Goal: Task Accomplishment & Management: Use online tool/utility

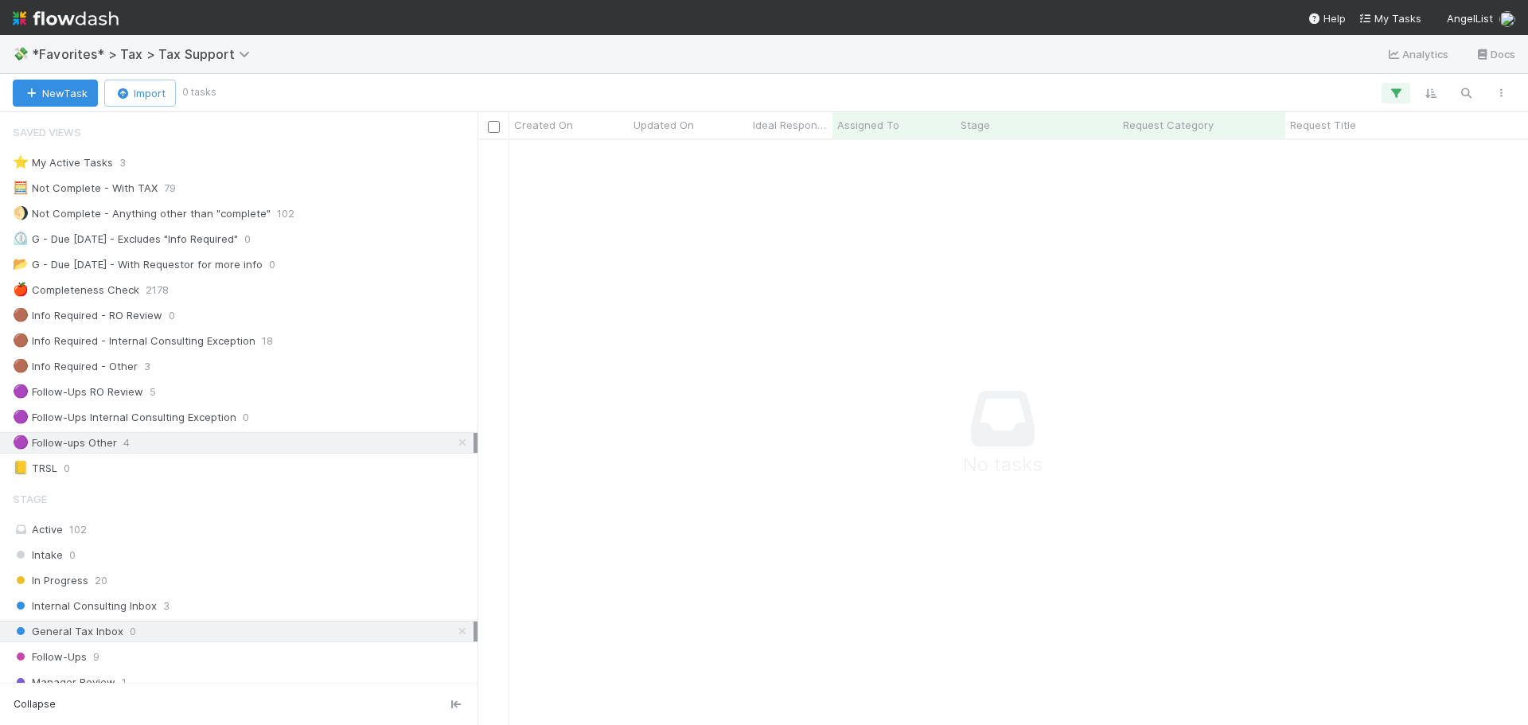
scroll to position [159, 0]
click at [454, 447] on icon at bounding box center [462, 443] width 16 height 10
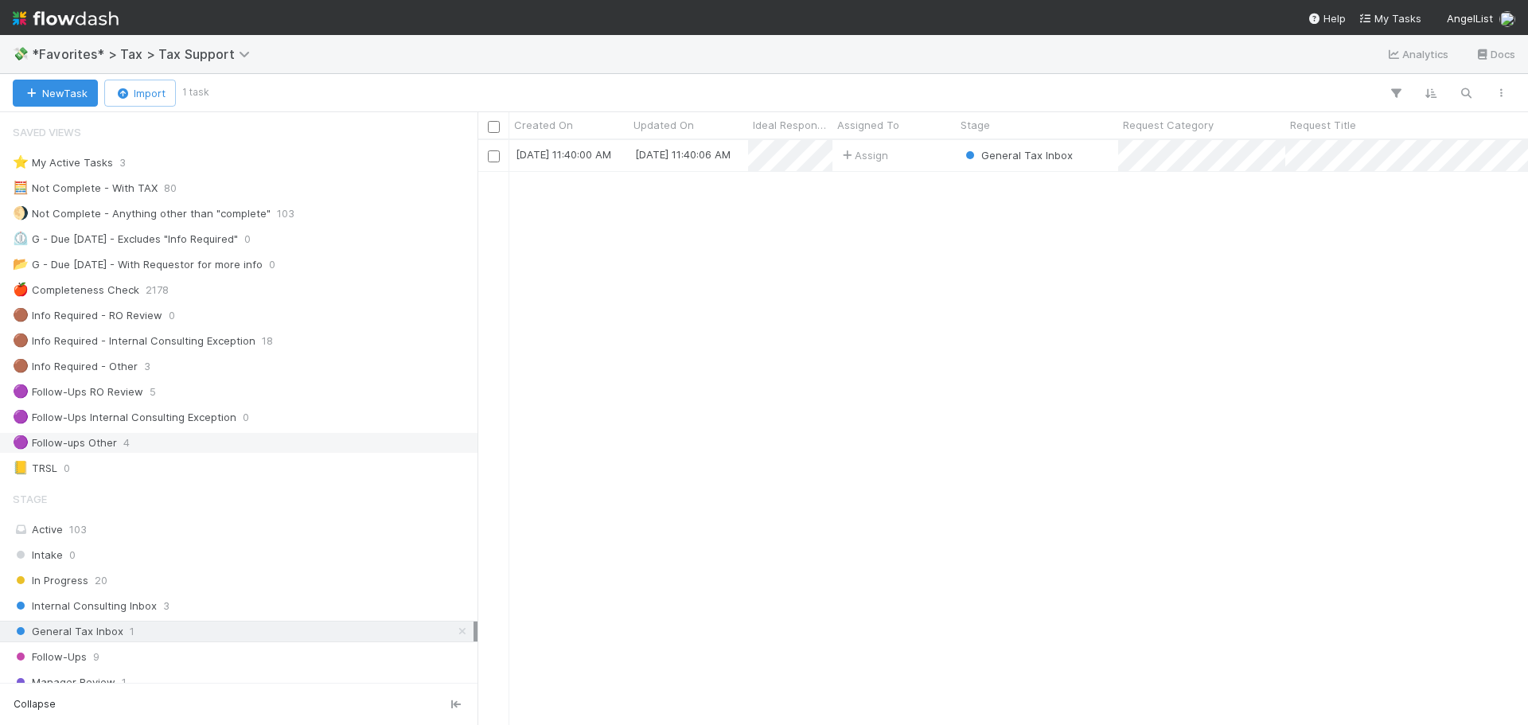
scroll to position [573, 1038]
click at [932, 157] on div "Assign" at bounding box center [893, 155] width 123 height 31
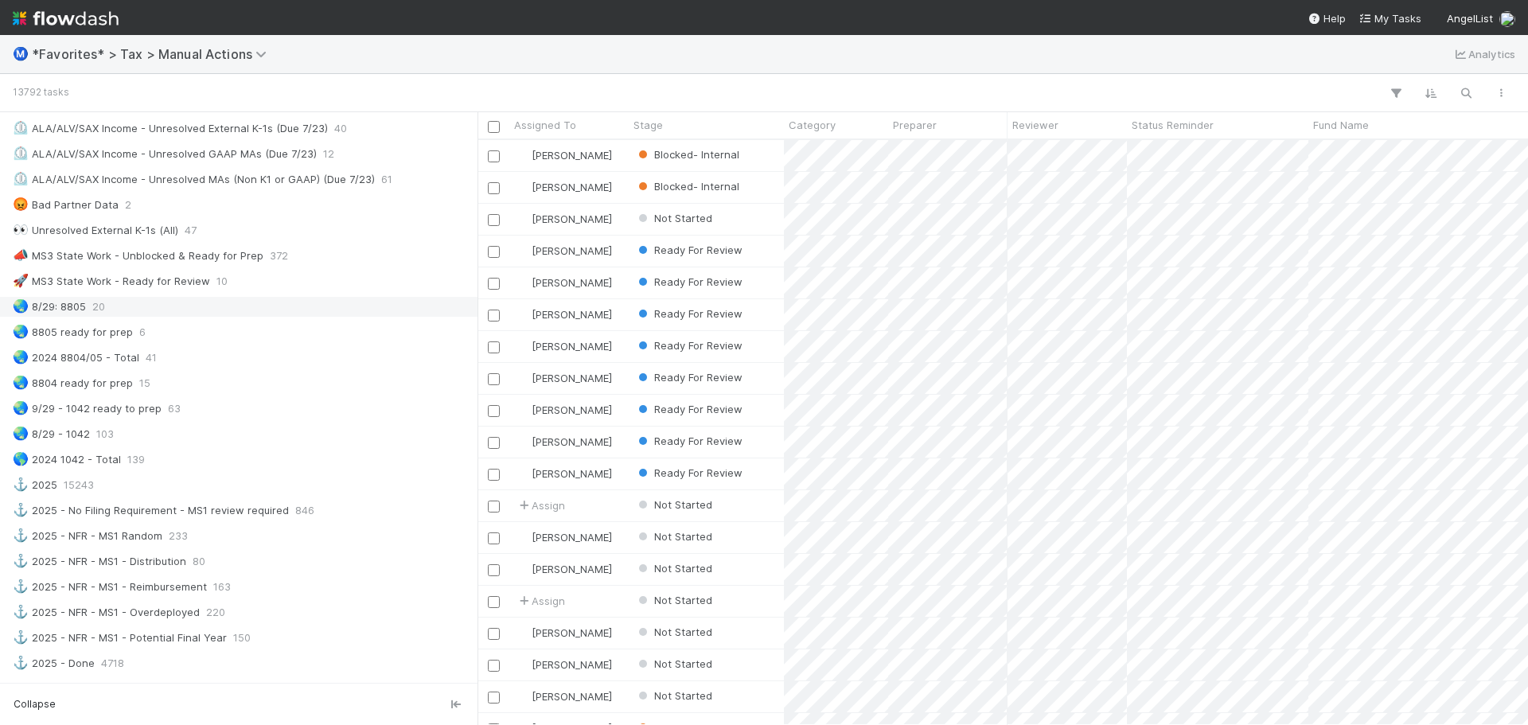
scroll to position [1034, 0]
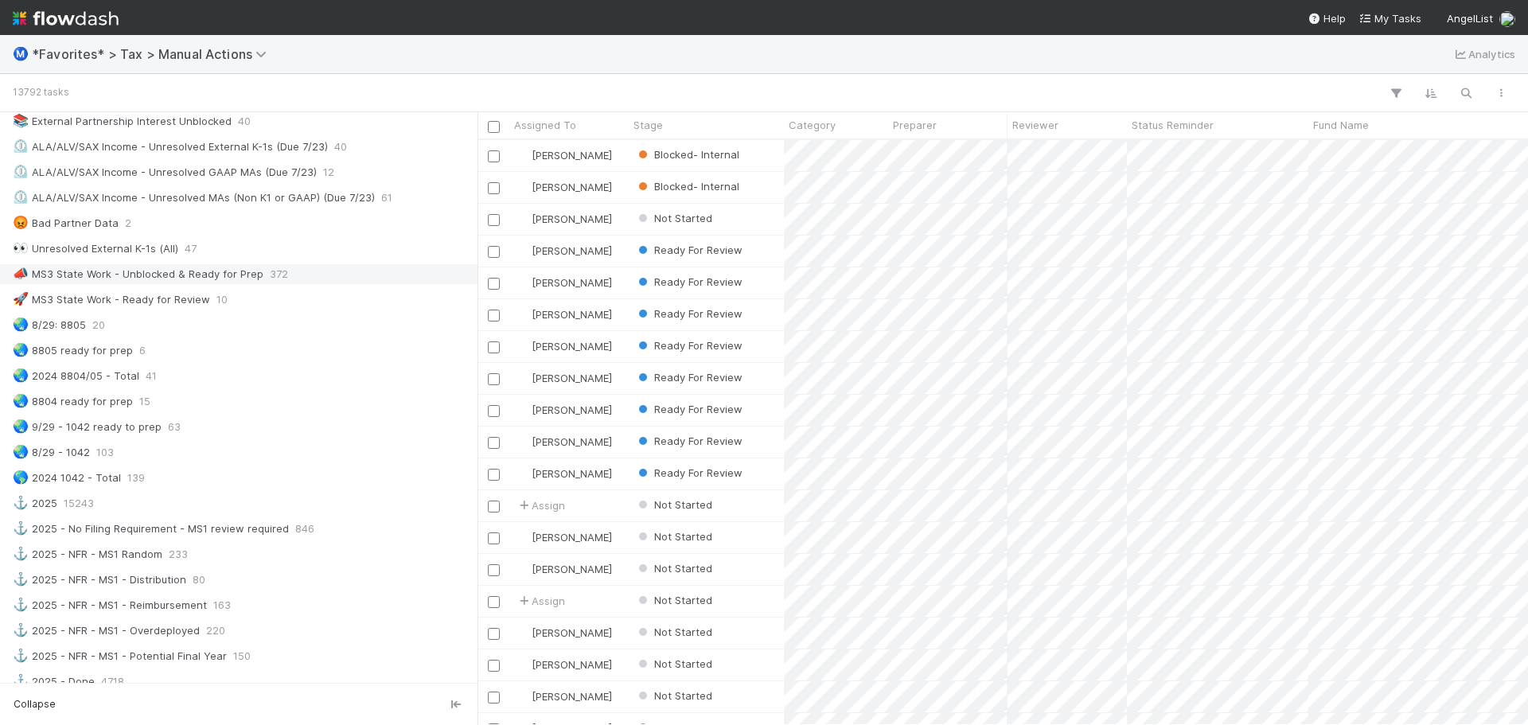
click at [304, 272] on div "📣 MS3 State Work - Unblocked & Ready for Prep 372" at bounding box center [243, 274] width 461 height 20
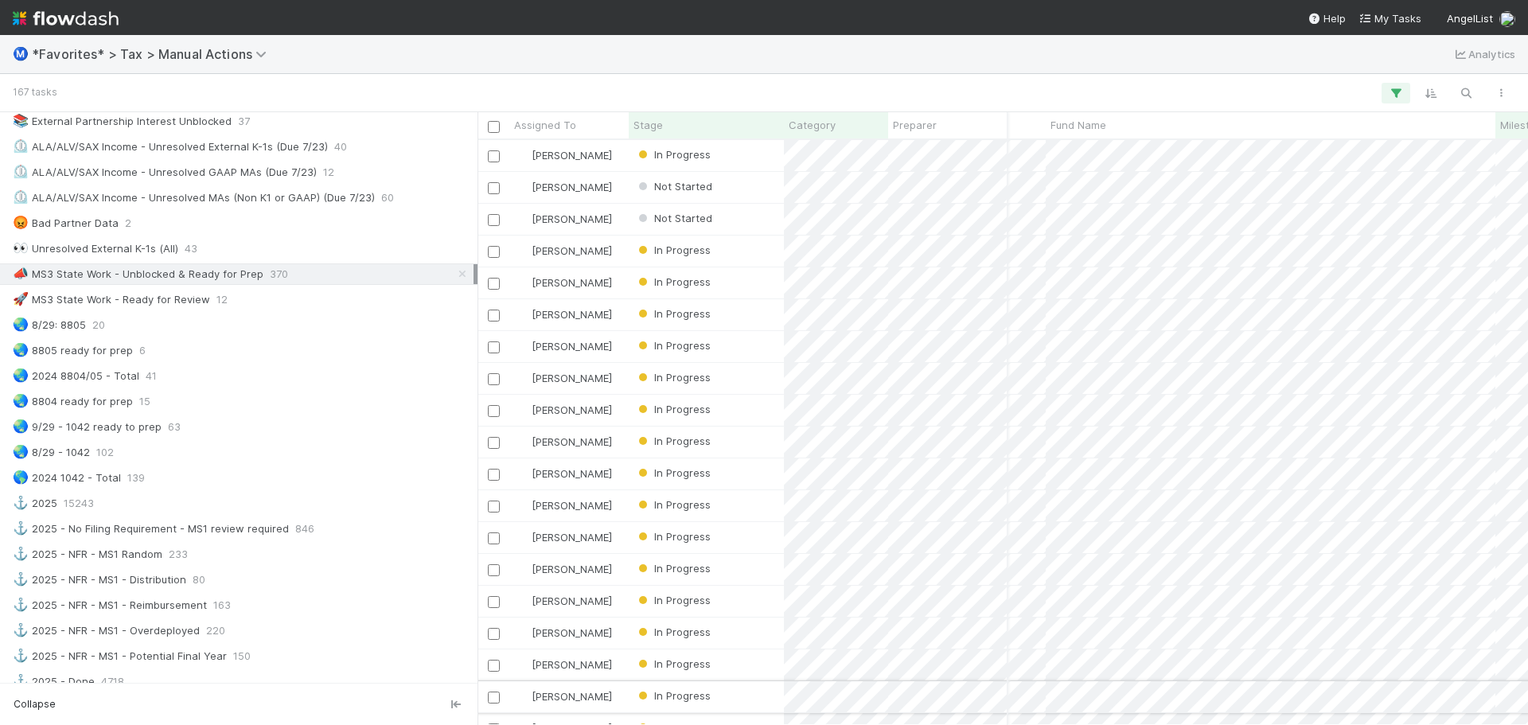
drag, startPoint x: 651, startPoint y: 724, endPoint x: 678, endPoint y: 711, distance: 30.2
click at [676, 719] on div "Enrique Hernandez In Progress 8/18/25, 11:54:47 PM 8/22/25, 10:19:23 AM 0 0 1 E…" at bounding box center [1002, 432] width 1050 height 585
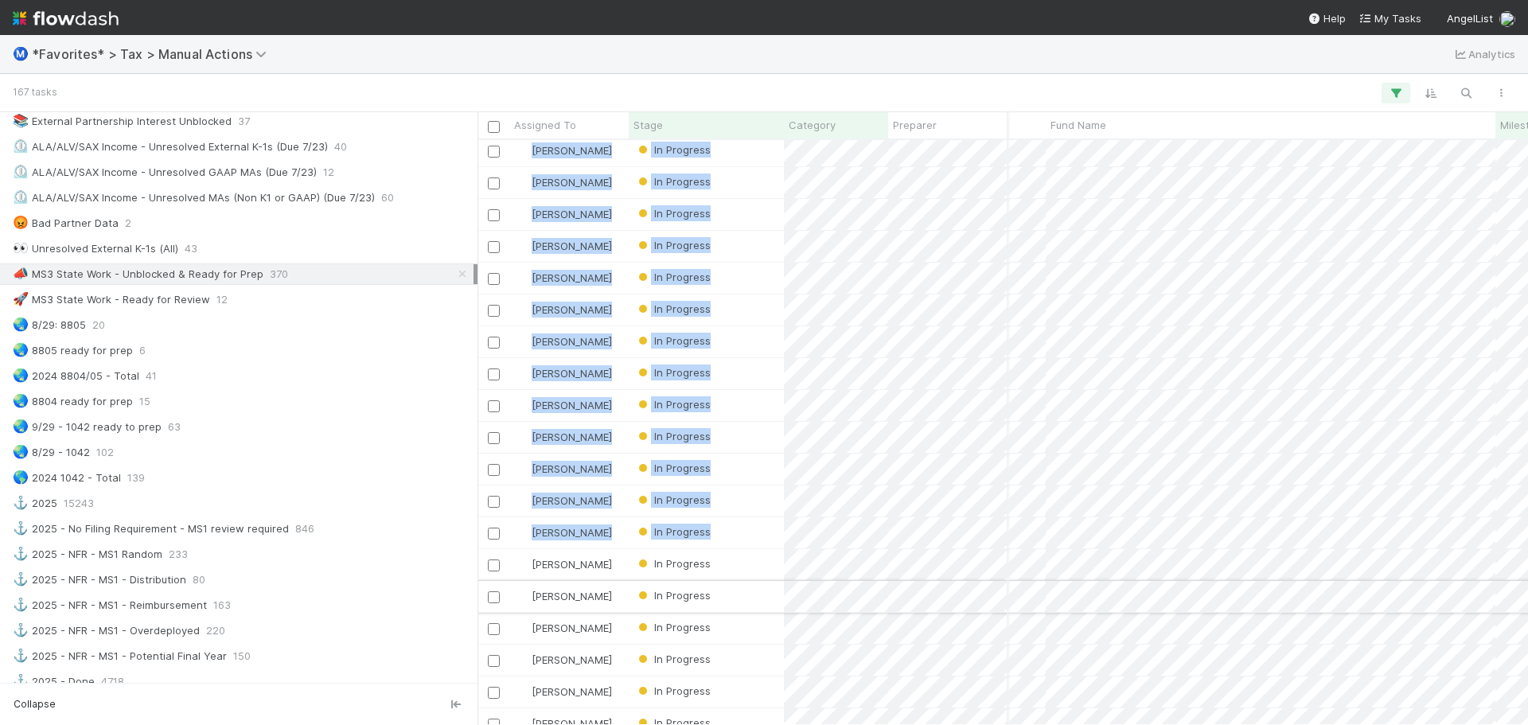
drag, startPoint x: 678, startPoint y: 711, endPoint x: 758, endPoint y: 594, distance: 141.5
click at [711, 645] on div "Blake Hall In Progress 8/10/25, 3:11:47 AM 8/22/25, 10:19:22 AM 0 0 1 Blake Hal…" at bounding box center [1002, 432] width 1050 height 584
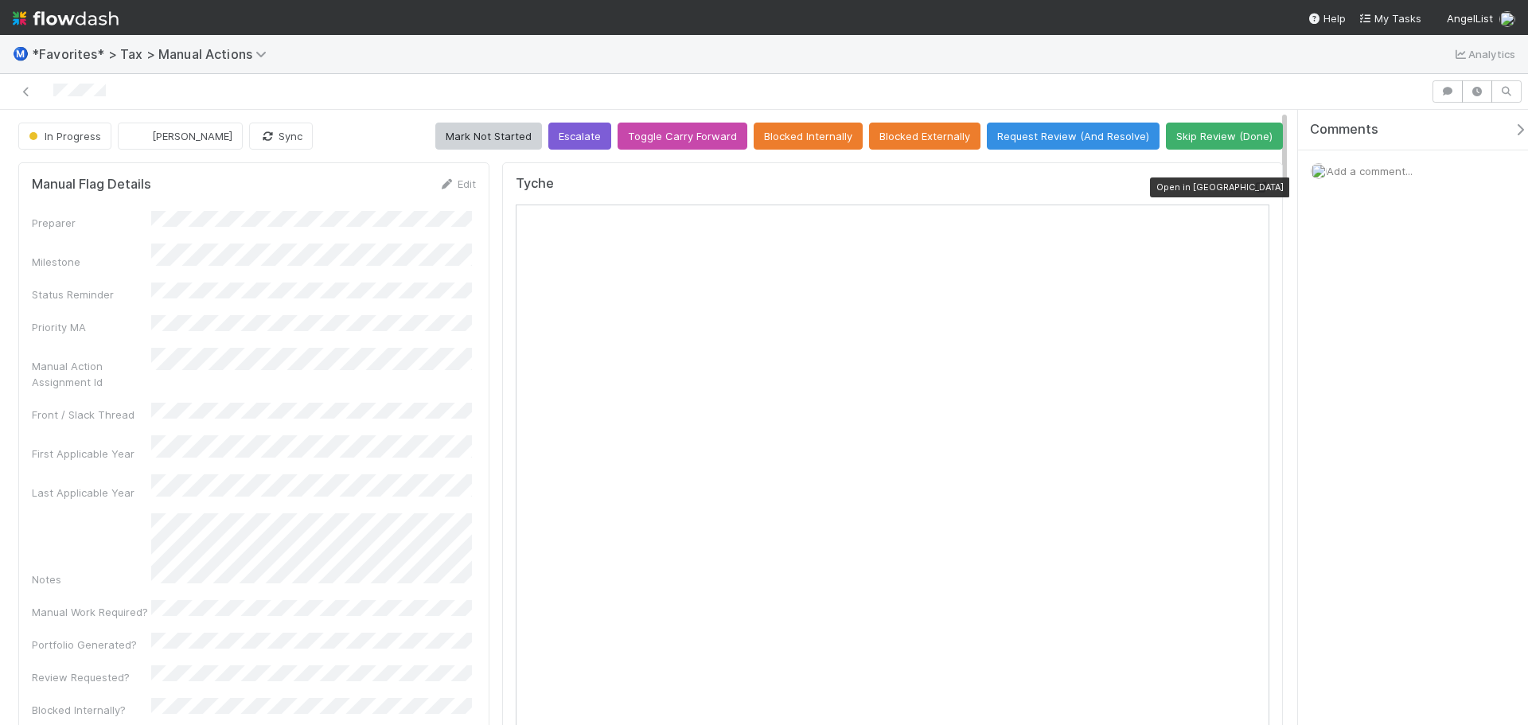
click at [1256, 190] on icon at bounding box center [1261, 187] width 16 height 10
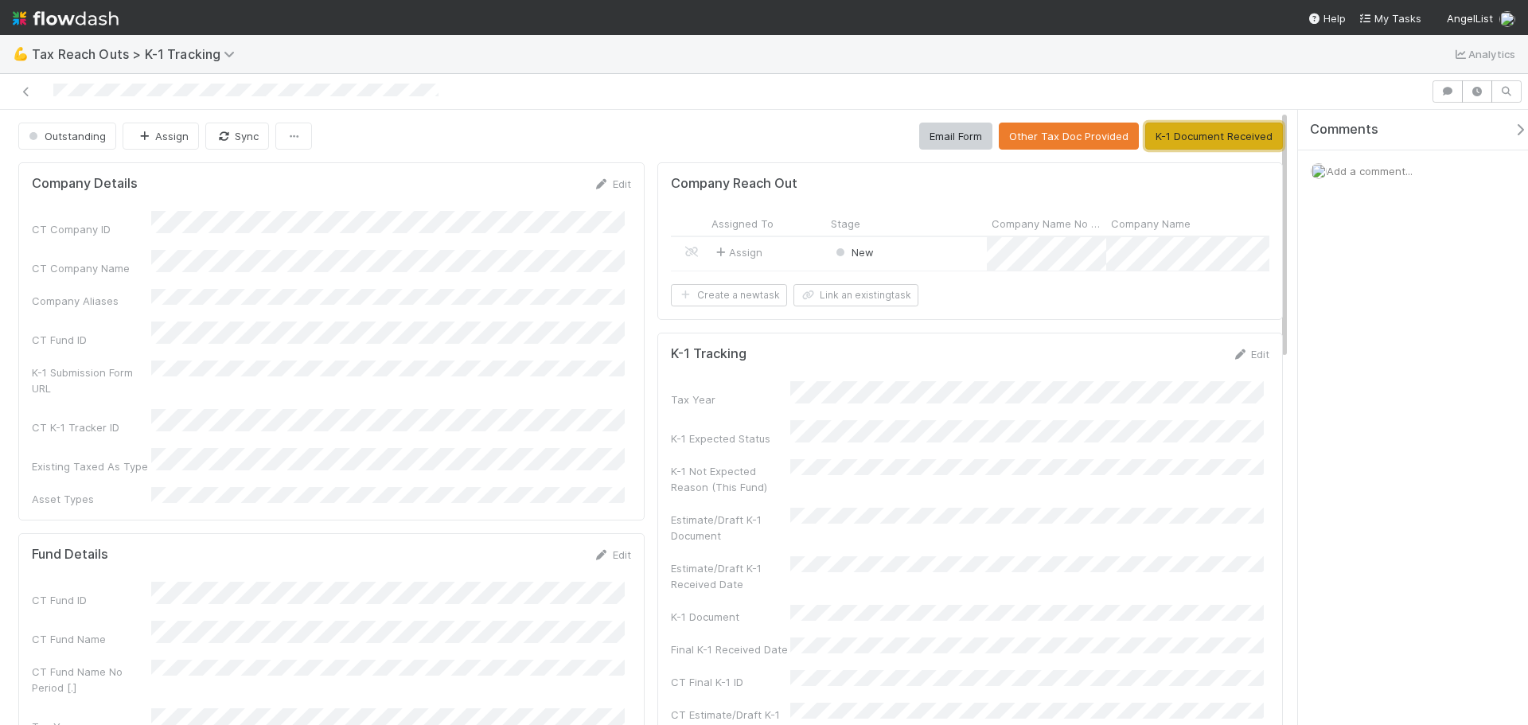
click at [1203, 131] on button "K-1 Document Received" at bounding box center [1214, 136] width 138 height 27
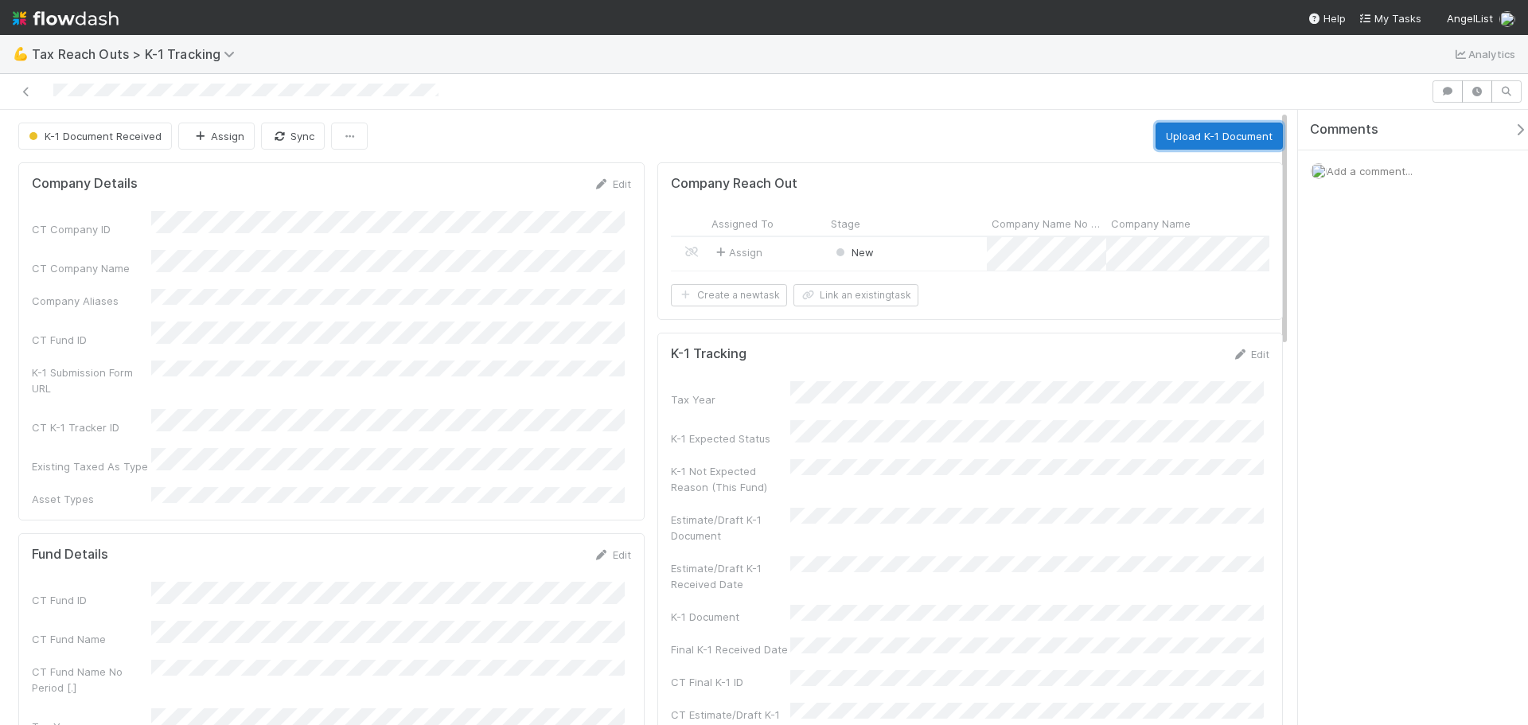
click at [1203, 136] on button "Upload K-1 Document" at bounding box center [1218, 136] width 127 height 27
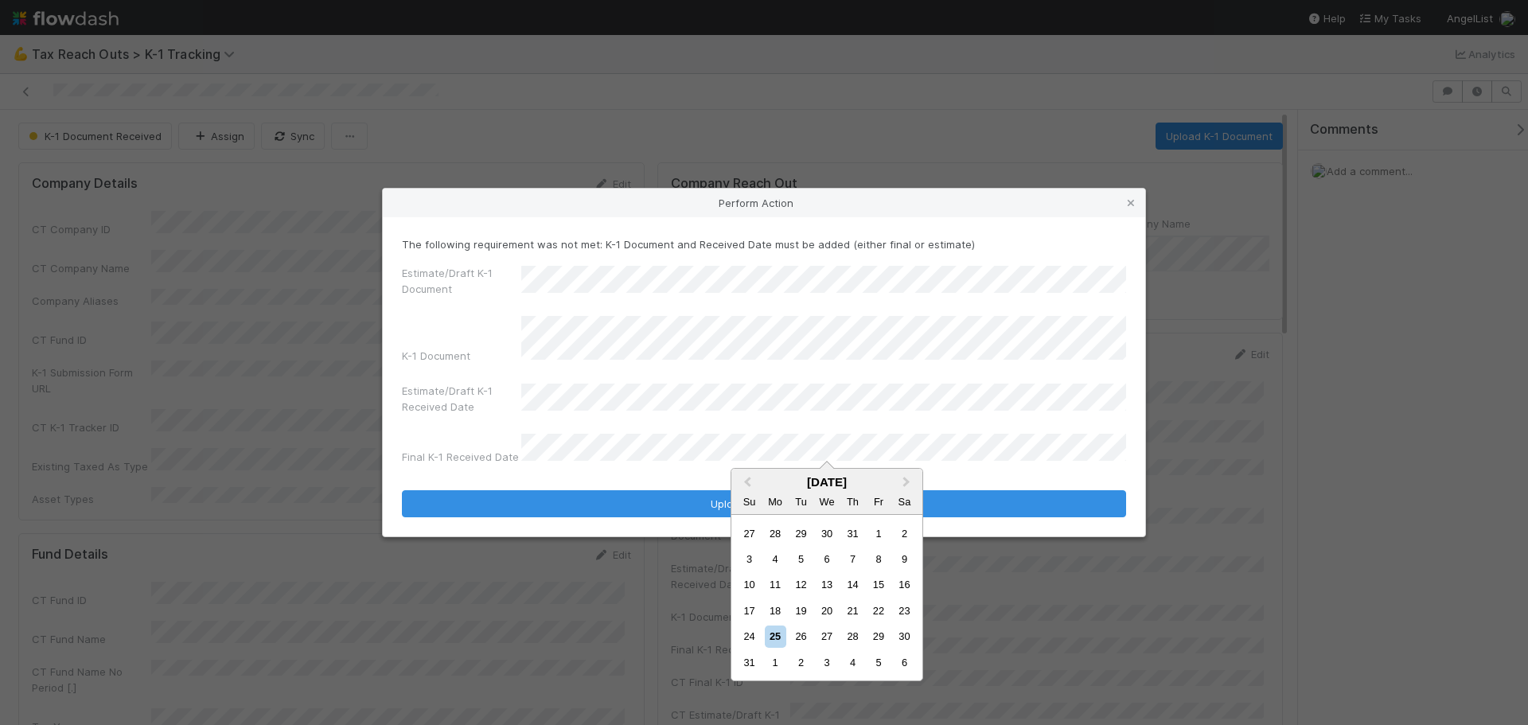
click at [775, 634] on div "25" at bounding box center [775, 635] width 21 height 21
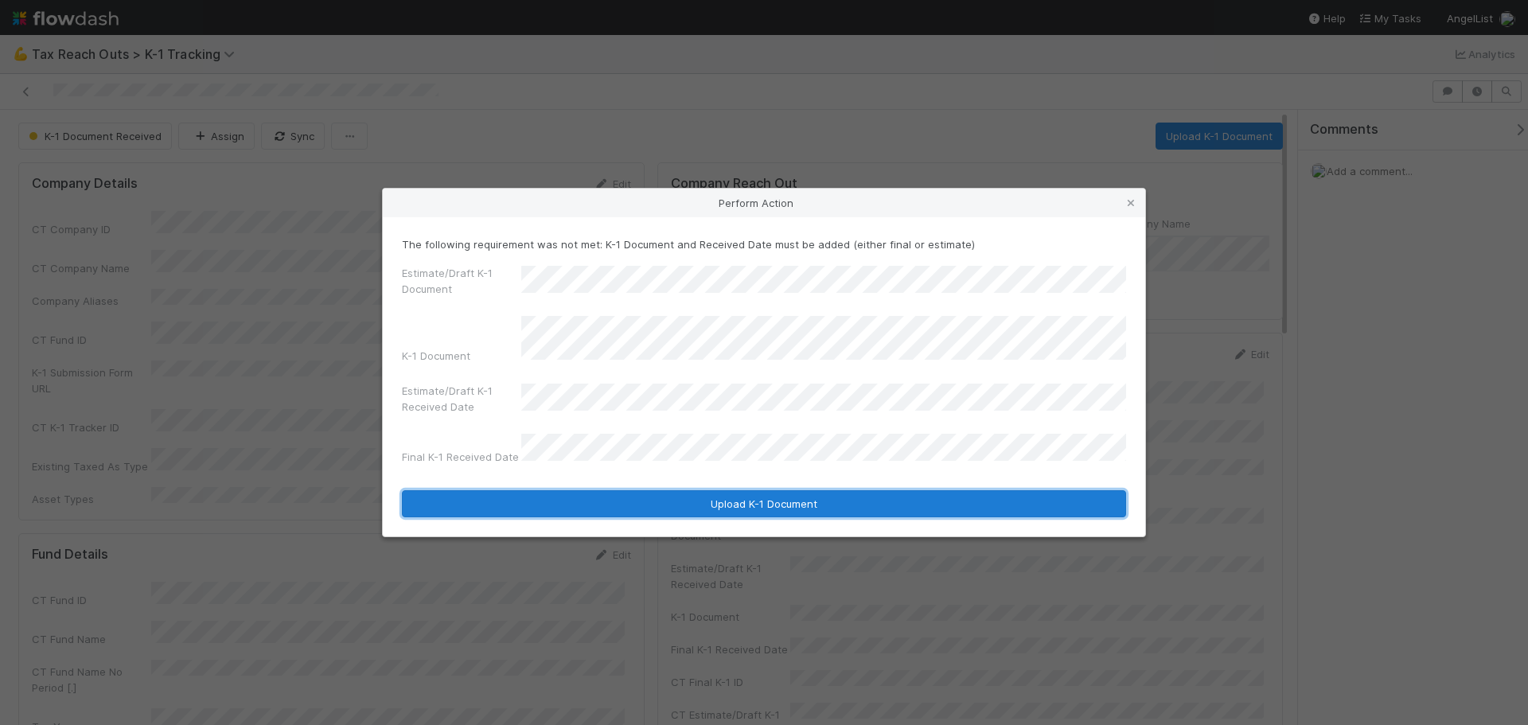
click at [772, 493] on button "Upload K-1 Document" at bounding box center [764, 503] width 724 height 27
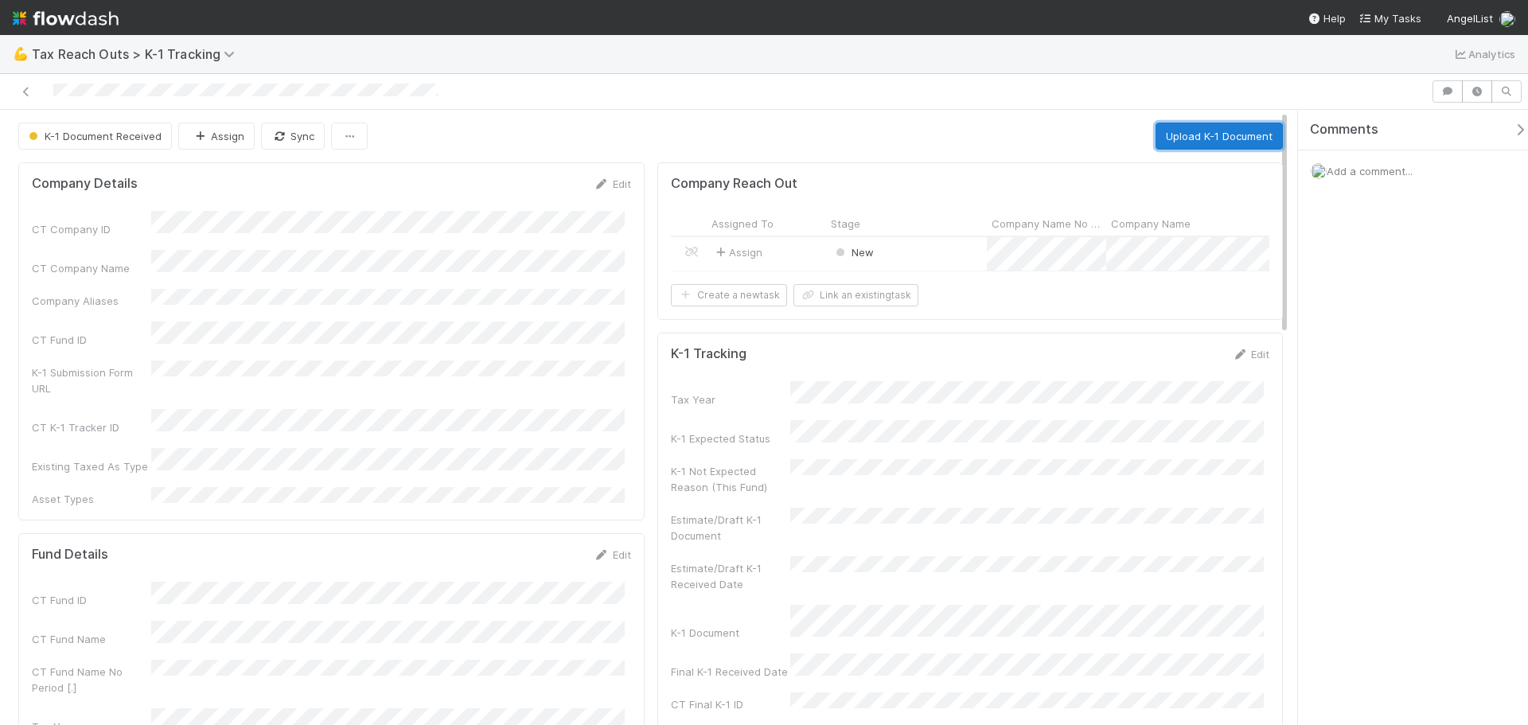
click at [1233, 137] on button "Upload K-1 Document" at bounding box center [1218, 136] width 127 height 27
click at [1233, 130] on button "Upload K-1 Document" at bounding box center [1218, 136] width 127 height 27
click at [1209, 140] on button "Upload K-1 Document" at bounding box center [1218, 136] width 127 height 27
click at [1209, 140] on div "K-1 Document Received Assign Sync Upload K-1 Document" at bounding box center [650, 136] width 1264 height 27
click at [1209, 140] on div "K-1 Document Received Assign Sync Loading..." at bounding box center [650, 136] width 1264 height 27
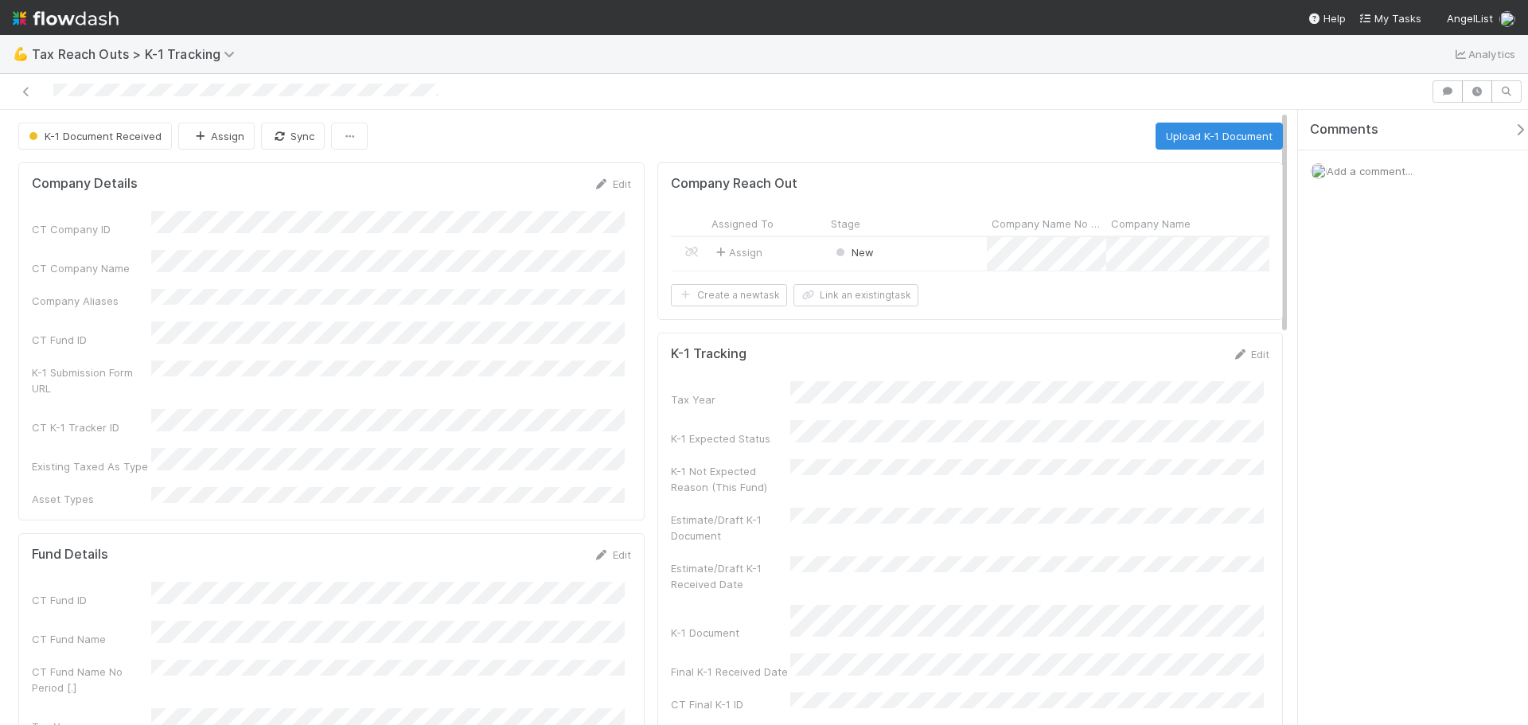
click at [1338, 175] on span "Add a comment..." at bounding box center [1370, 171] width 86 height 13
click at [1377, 451] on button "Add Comment" at bounding box center [1369, 438] width 92 height 27
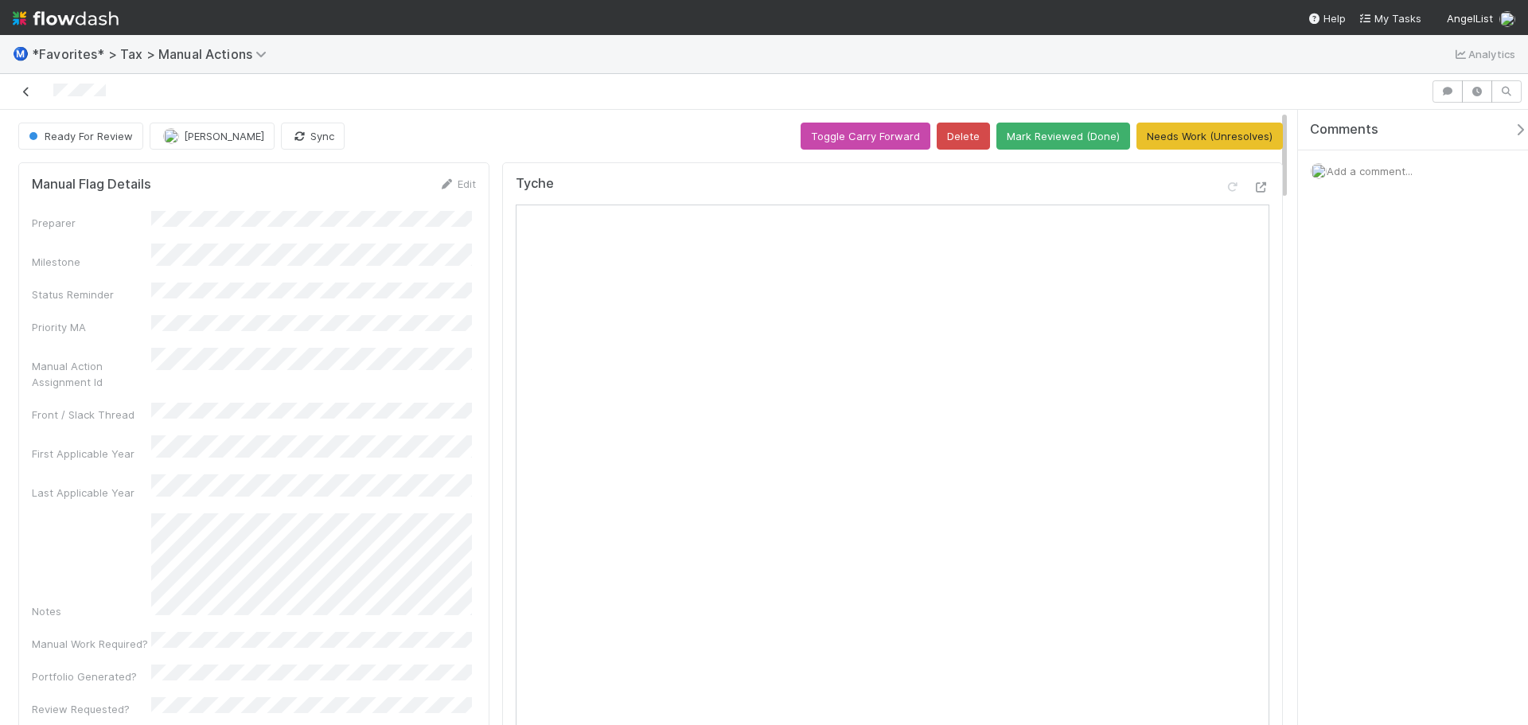
click at [26, 94] on icon at bounding box center [26, 92] width 16 height 10
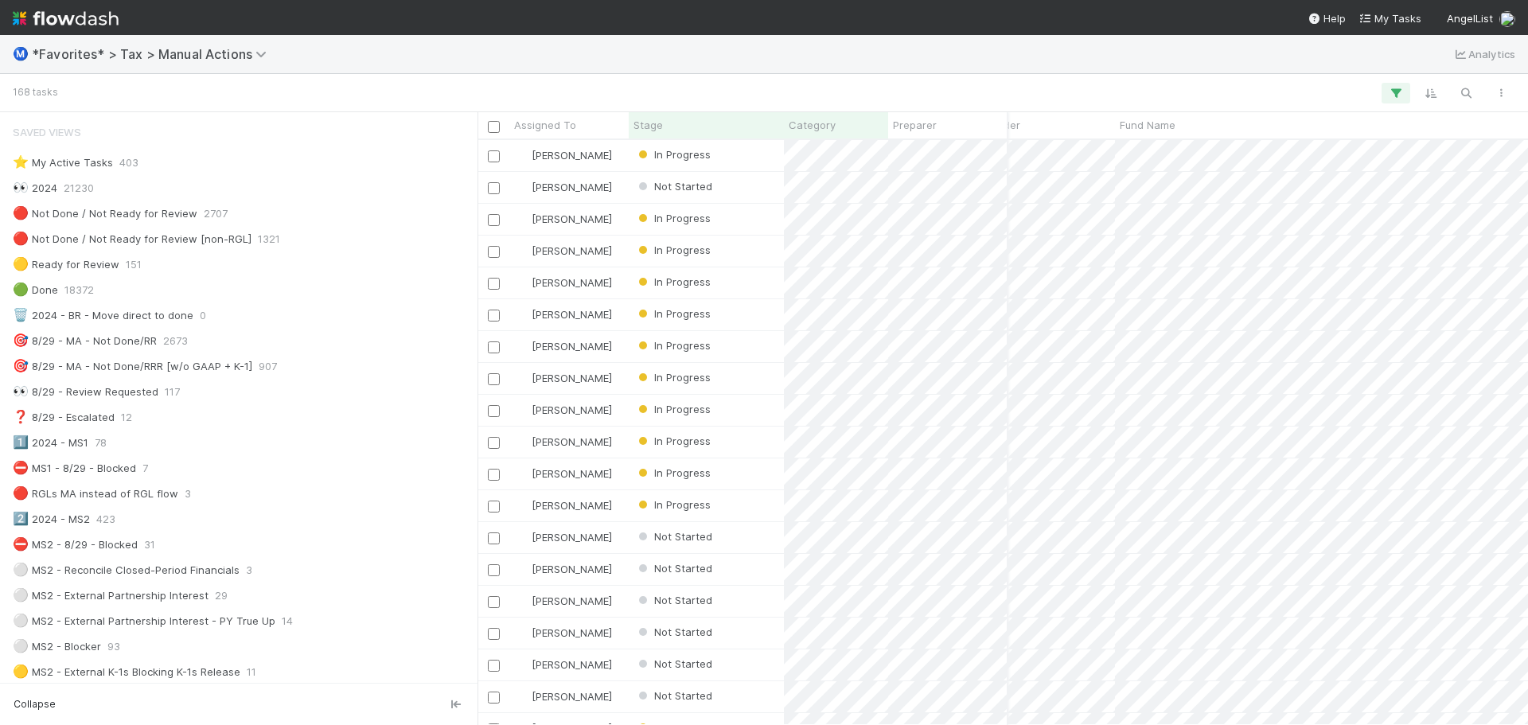
scroll to position [0, 342]
drag, startPoint x: 1440, startPoint y: 125, endPoint x: 1179, endPoint y: 122, distance: 261.0
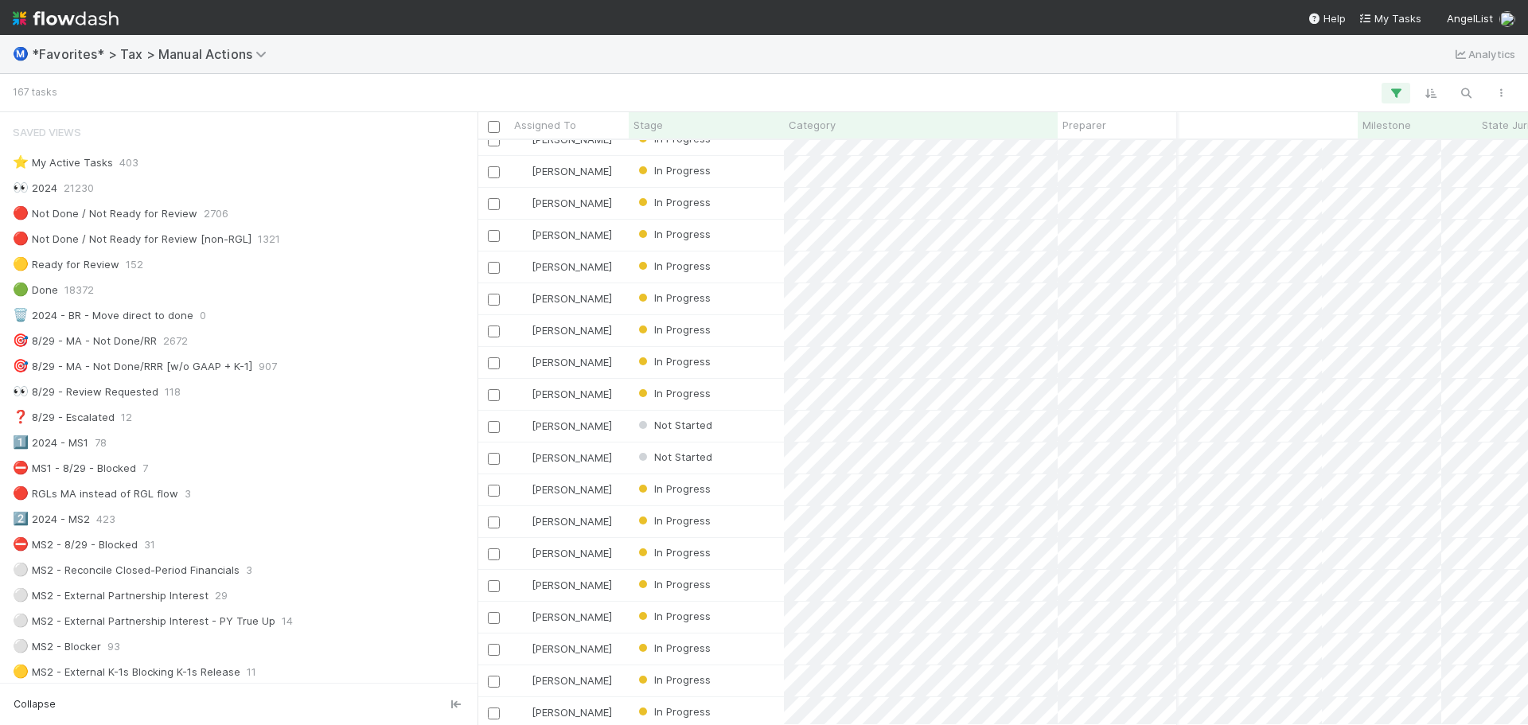
scroll to position [0, 606]
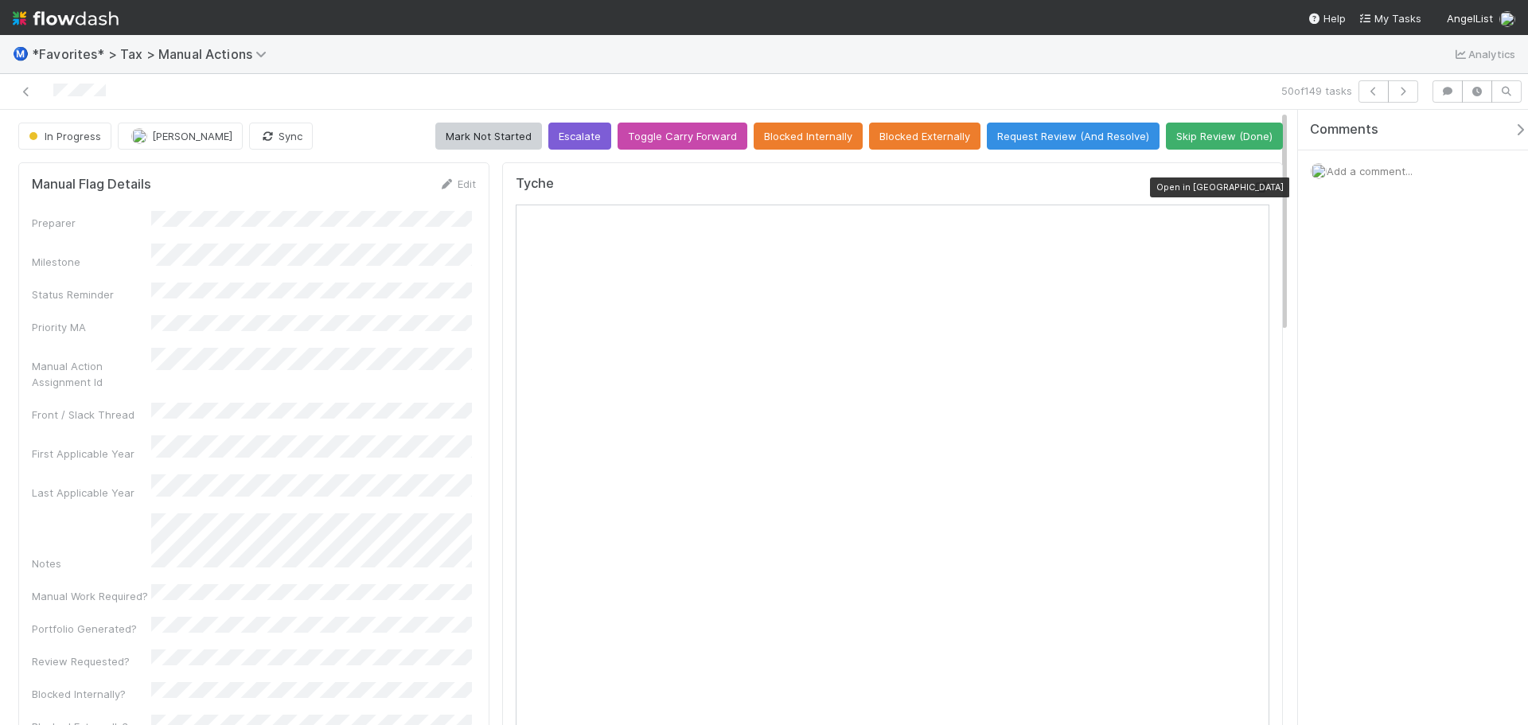
click at [1253, 185] on icon at bounding box center [1261, 187] width 16 height 10
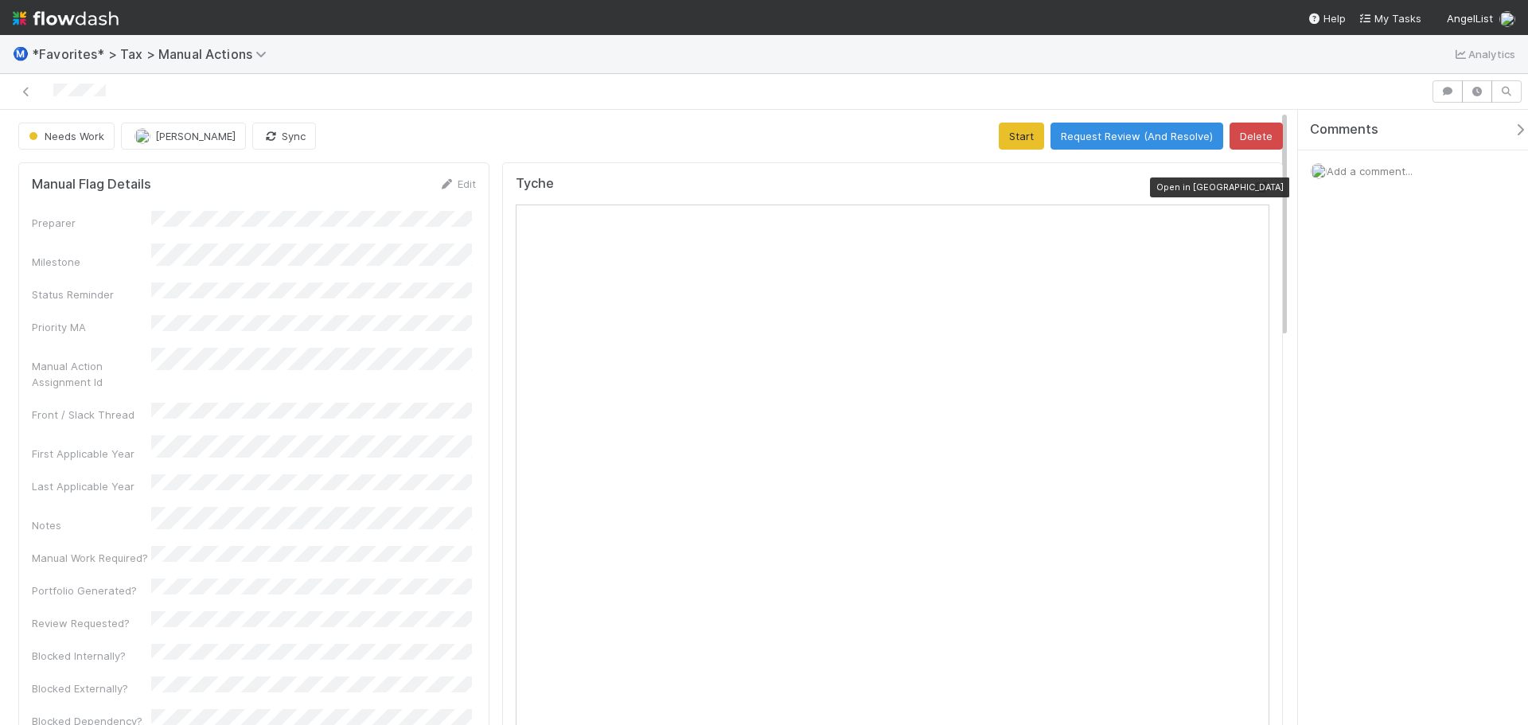
click at [1253, 185] on icon at bounding box center [1261, 187] width 16 height 10
click at [1159, 131] on button "Request Review (And Resolve)" at bounding box center [1136, 136] width 173 height 27
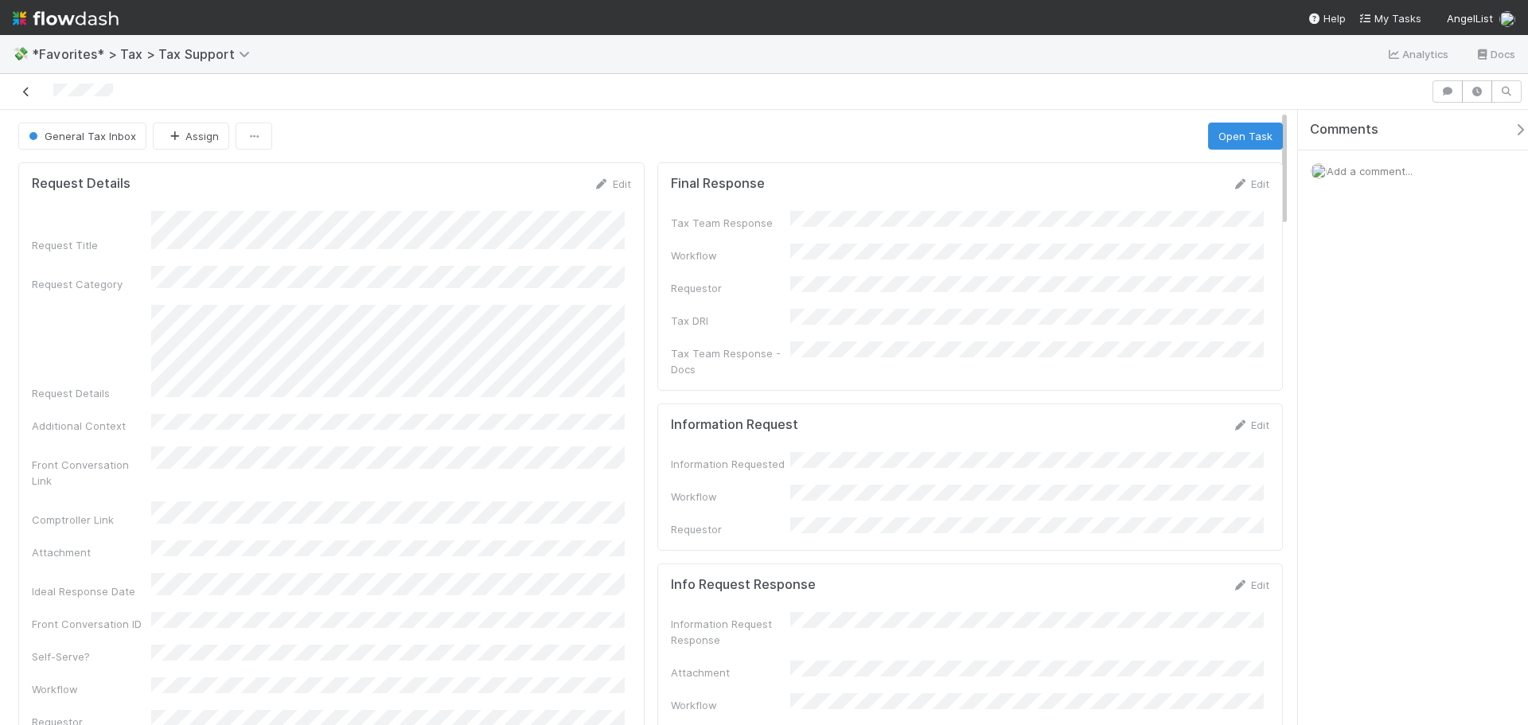
click at [23, 98] on link at bounding box center [26, 92] width 16 height 16
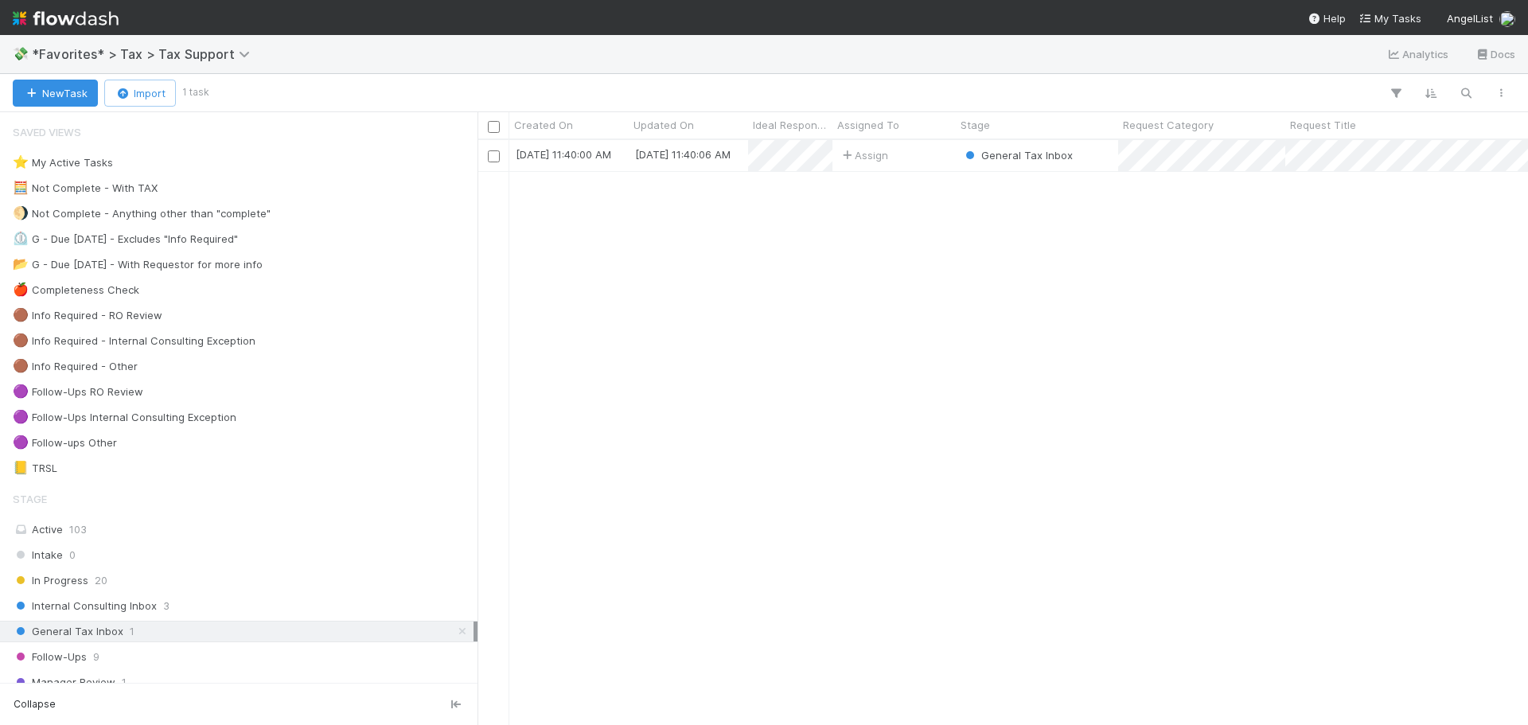
scroll to position [573, 1038]
click at [920, 158] on div "Assign" at bounding box center [893, 155] width 123 height 31
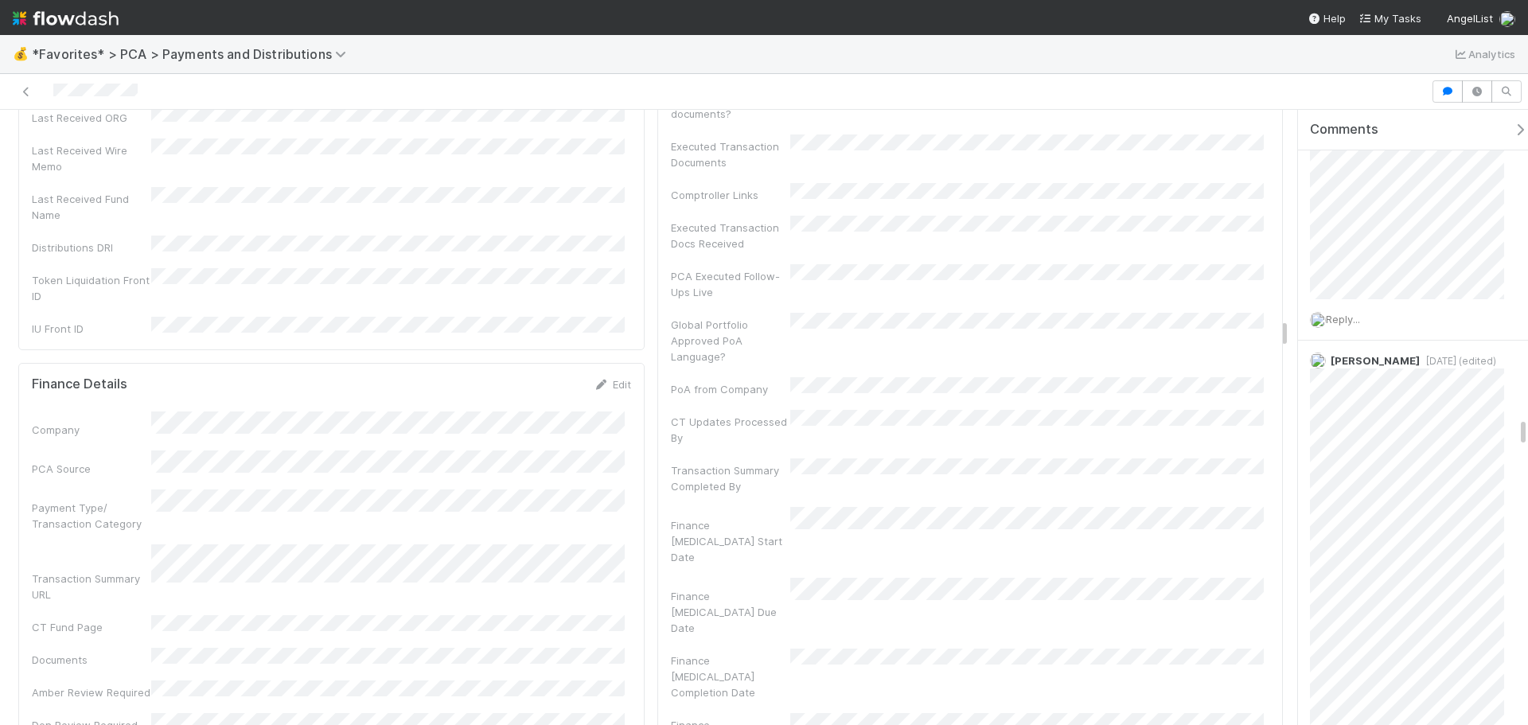
scroll to position [4536, 0]
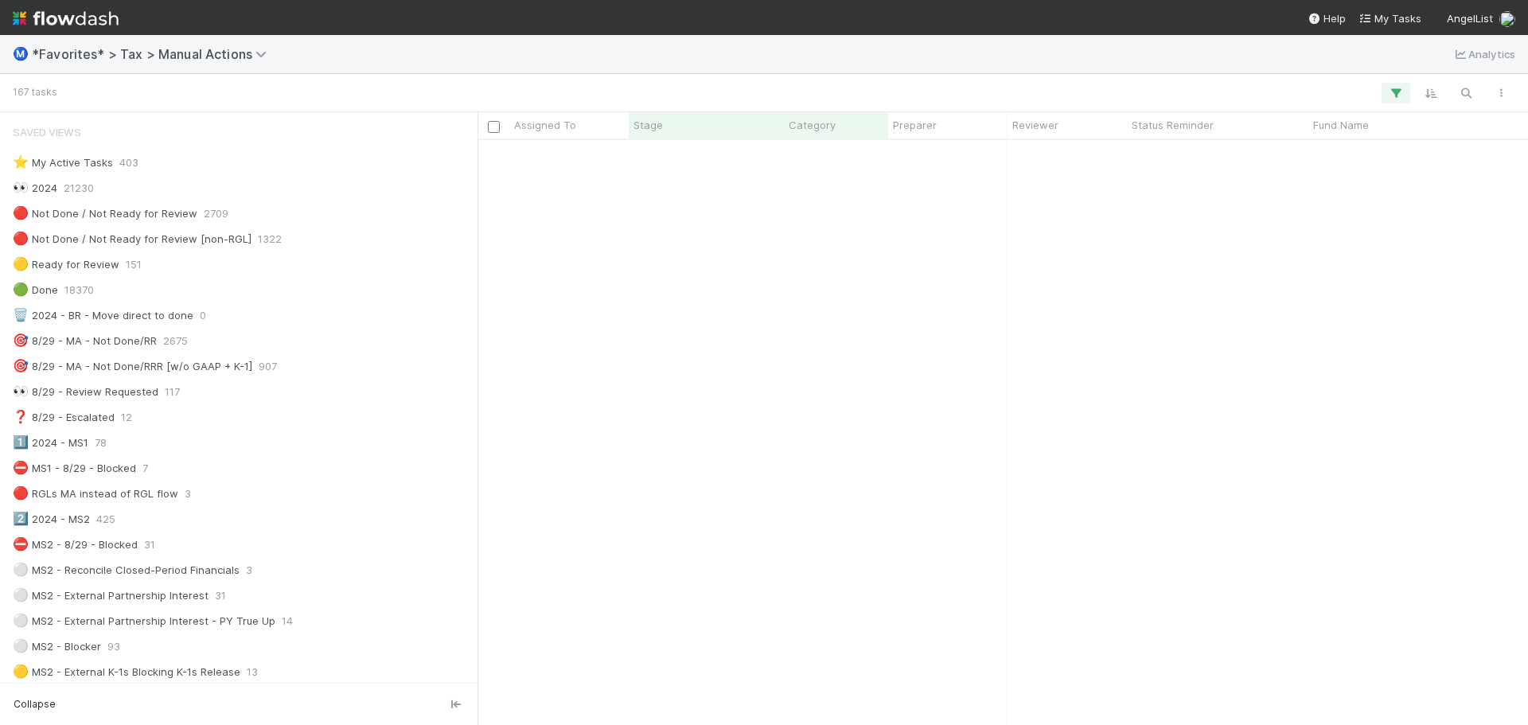
scroll to position [1034, 0]
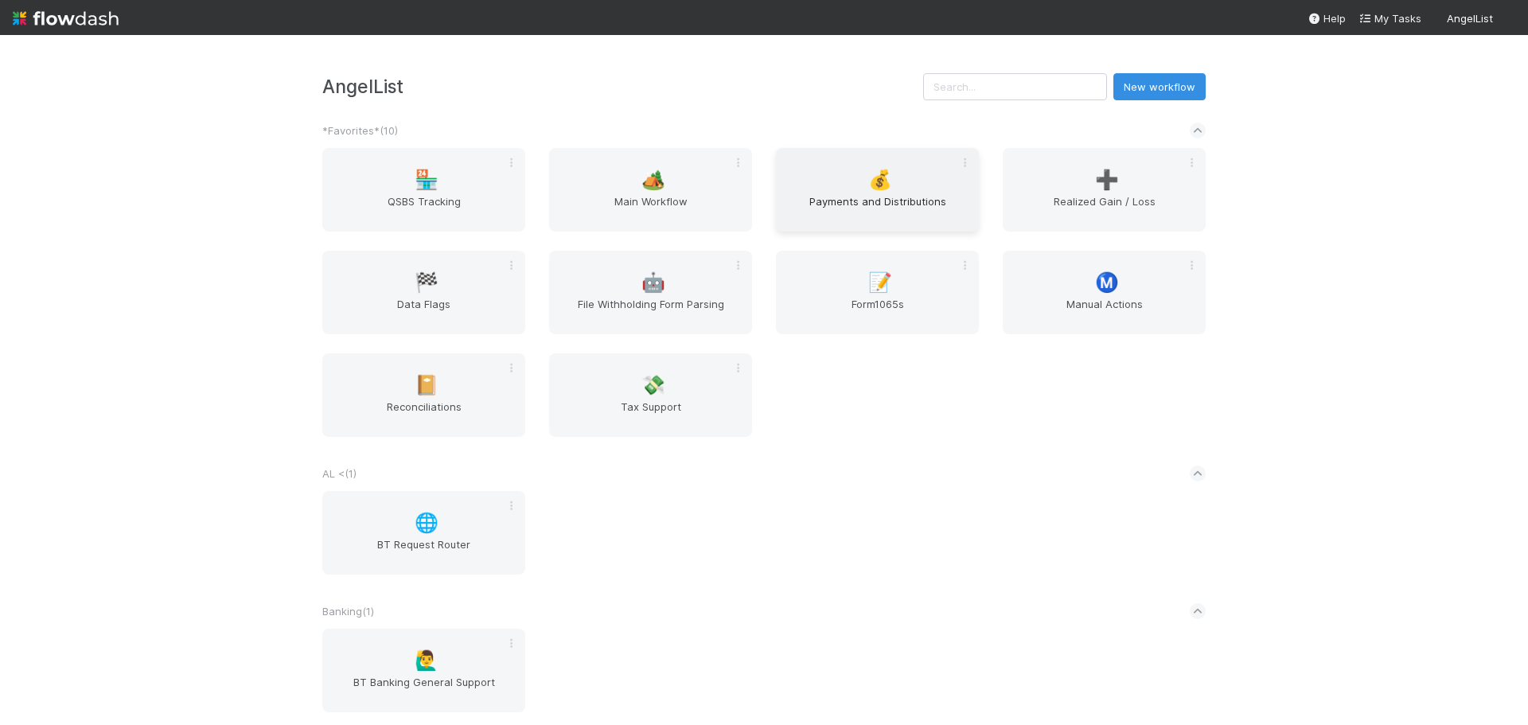
click at [861, 193] on div "💰 Payments and Distributions" at bounding box center [877, 190] width 203 height 84
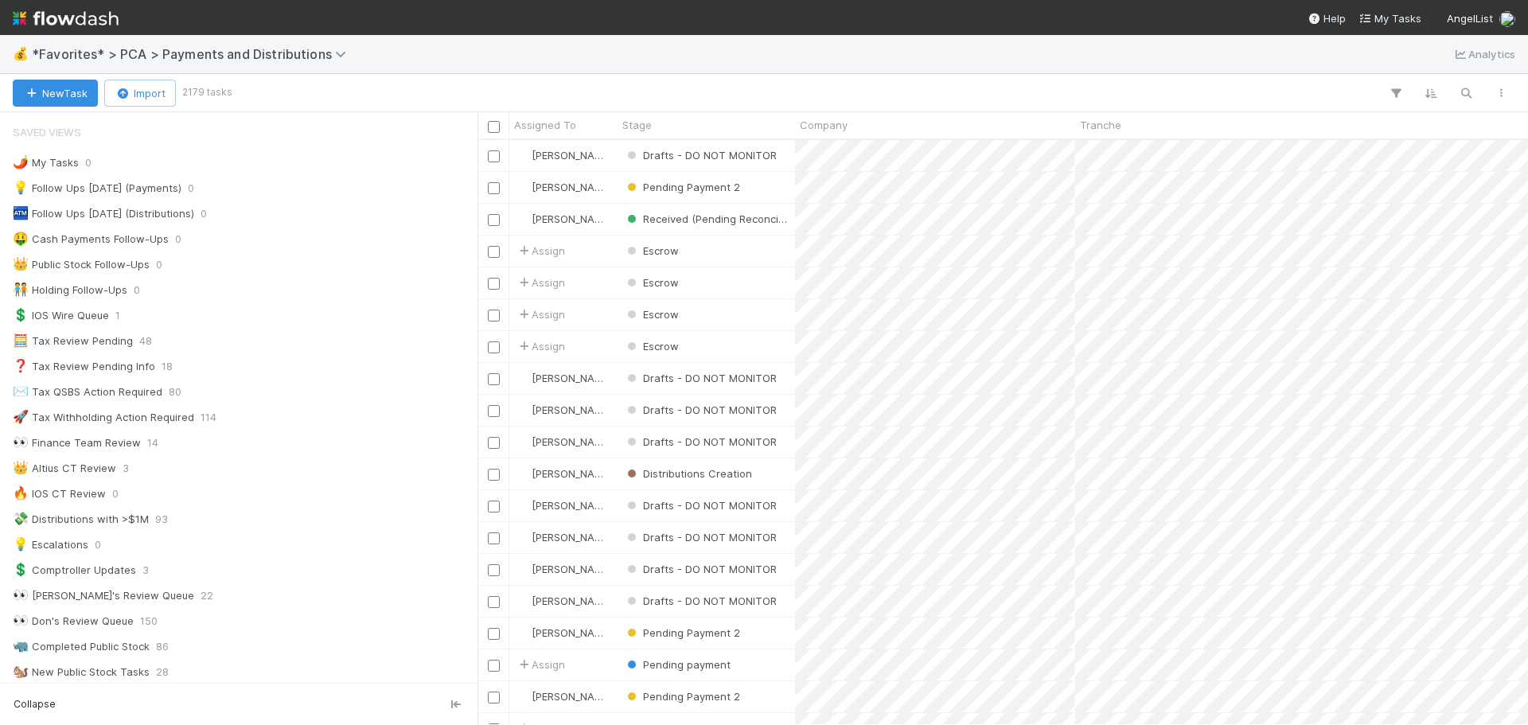
scroll to position [13, 13]
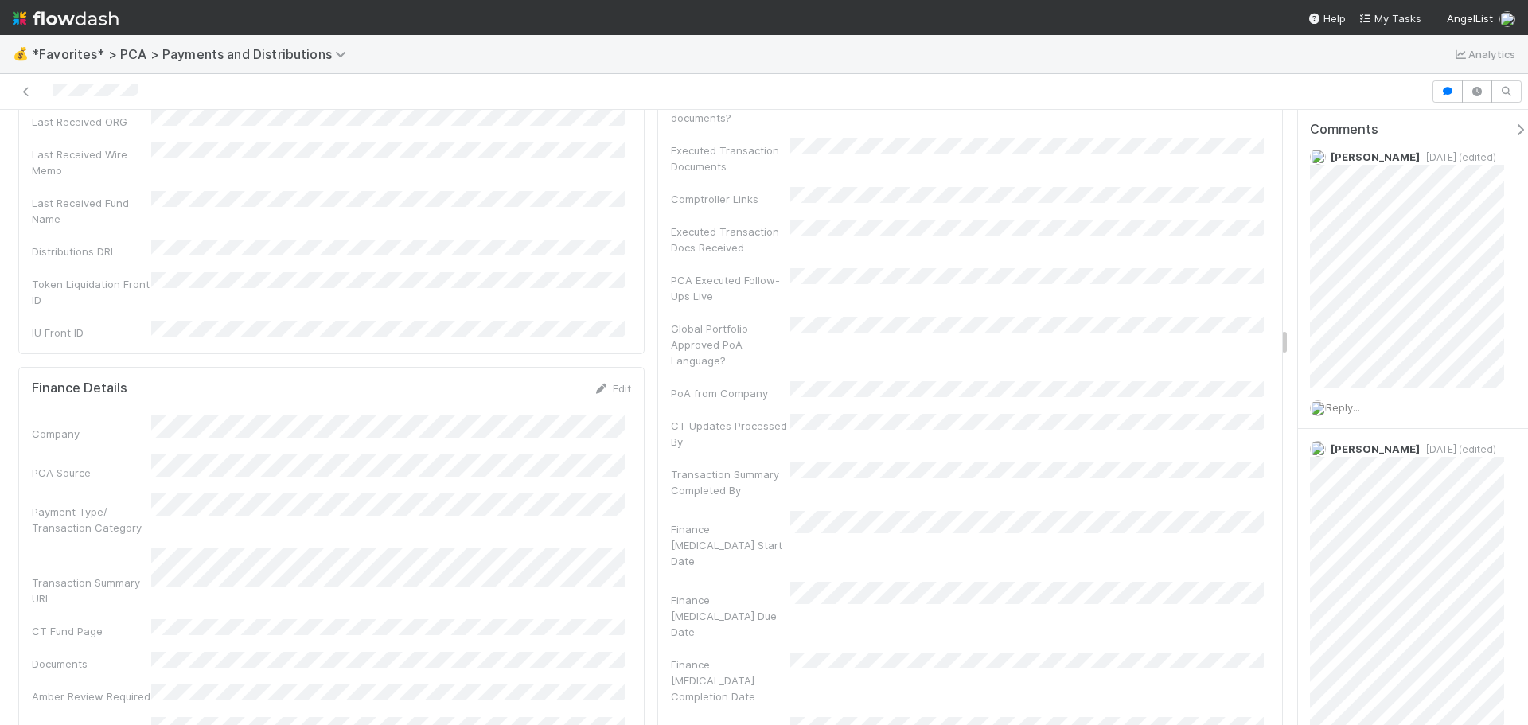
scroll to position [4695, 0]
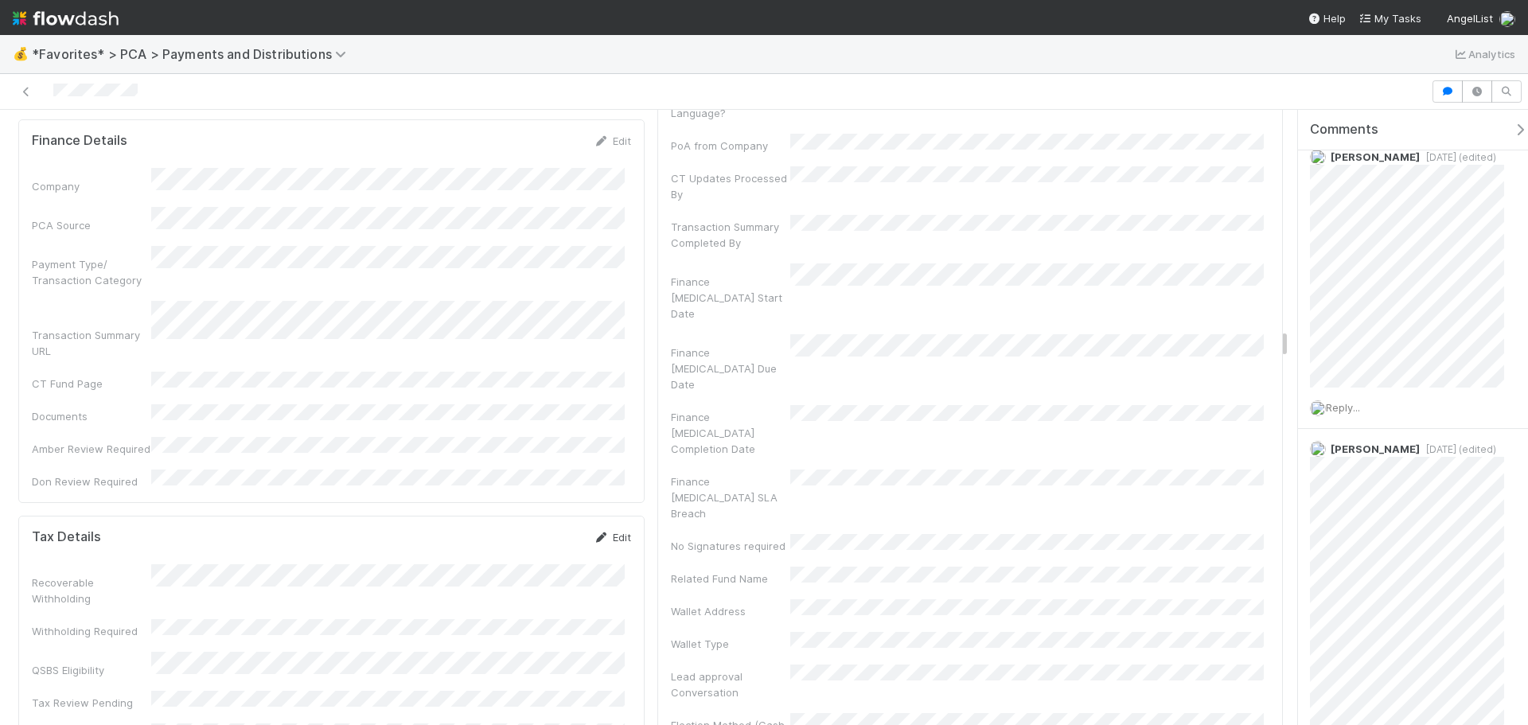
click at [607, 531] on link "Edit" at bounding box center [612, 537] width 37 height 13
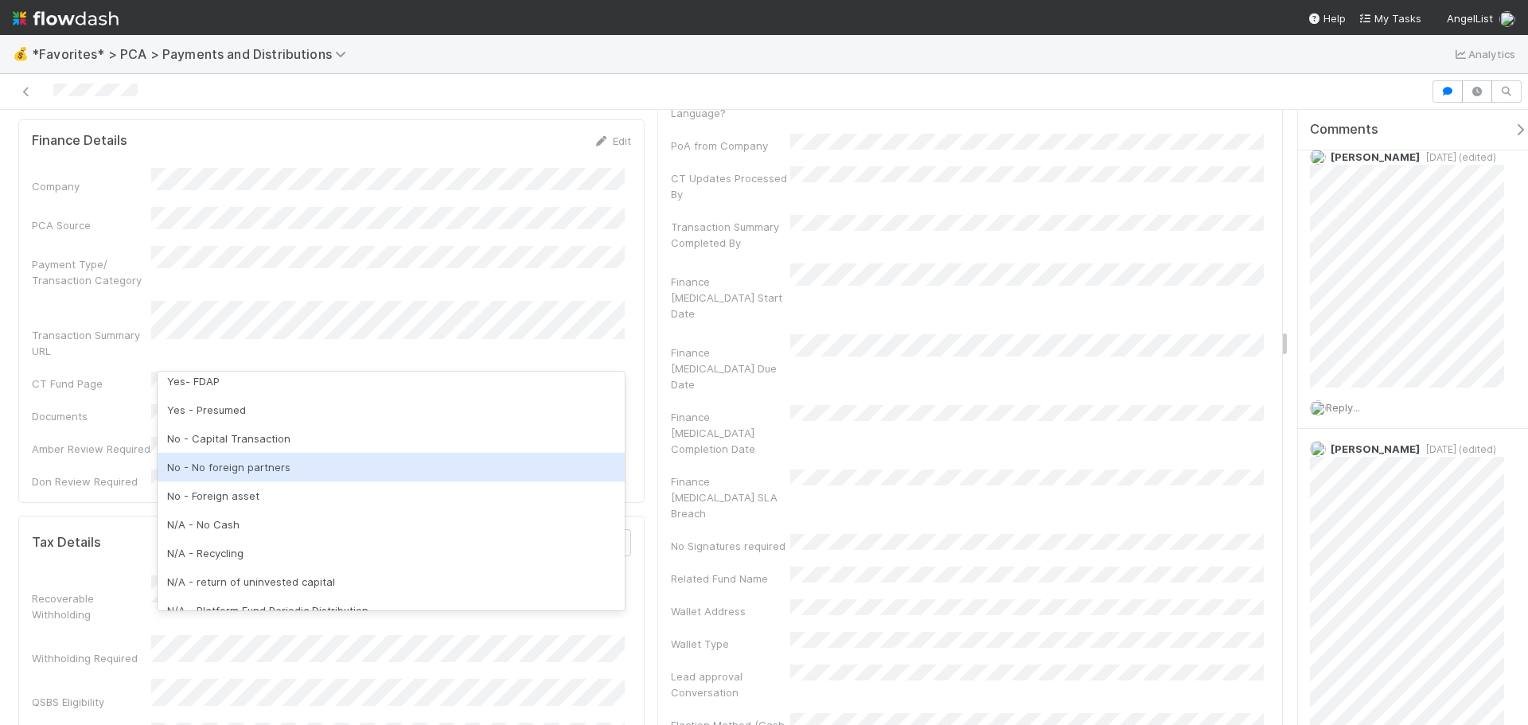
scroll to position [197, 0]
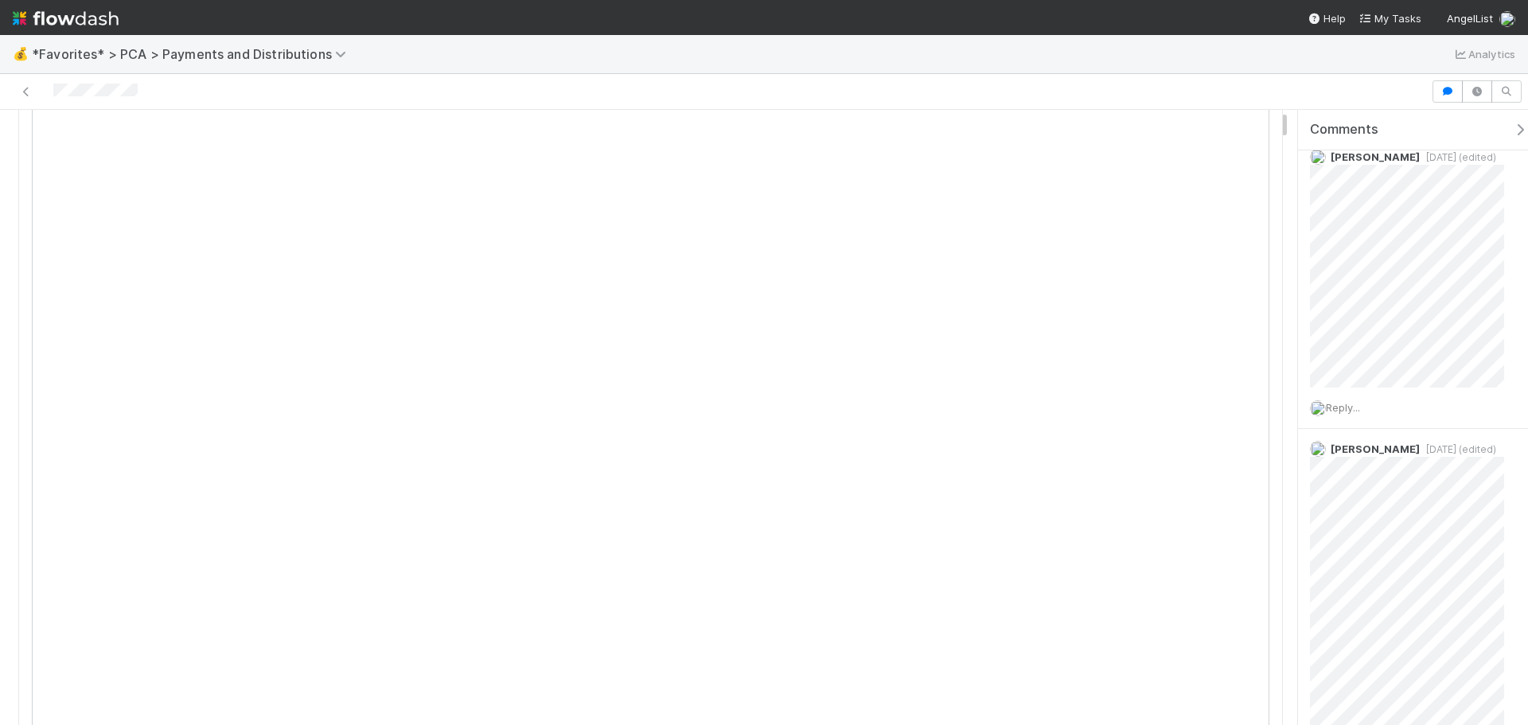
scroll to position [0, 0]
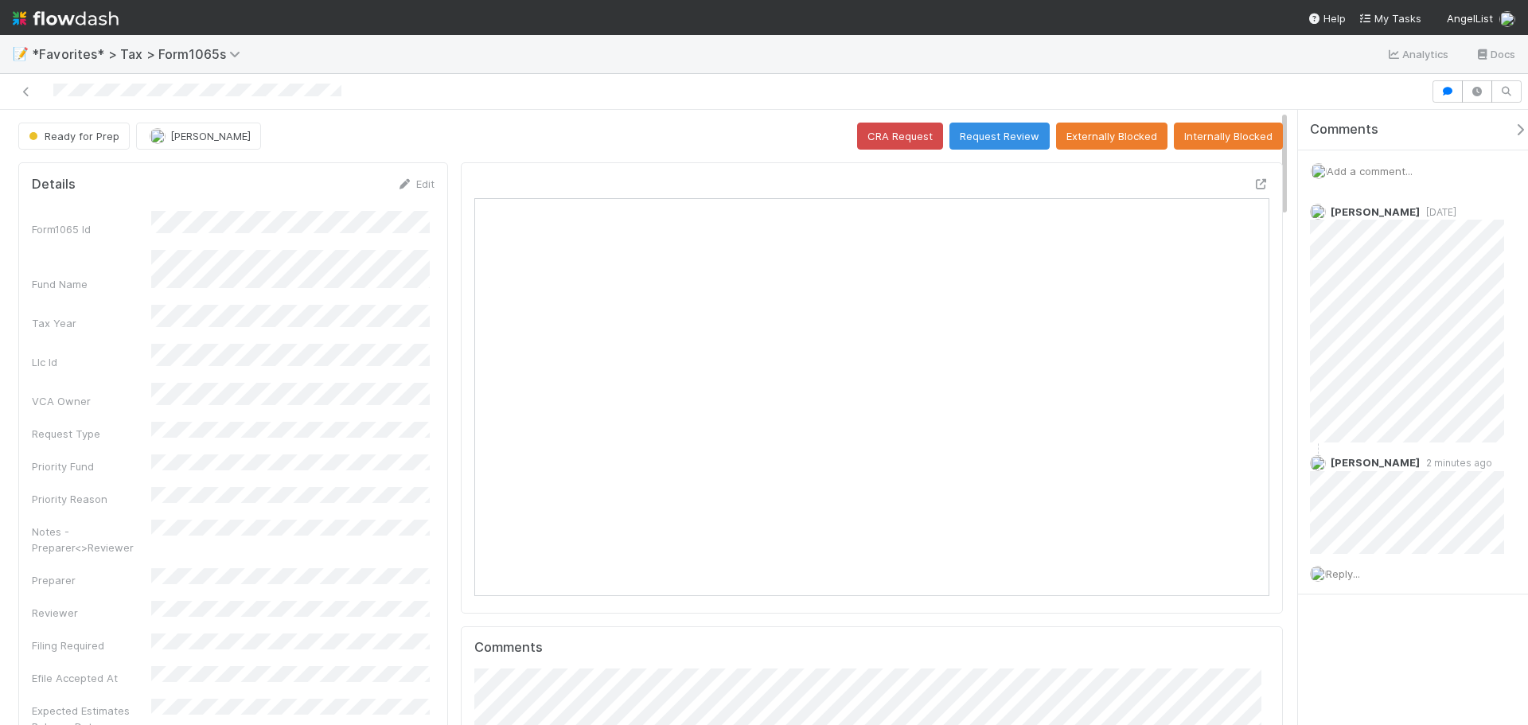
scroll to position [311, 775]
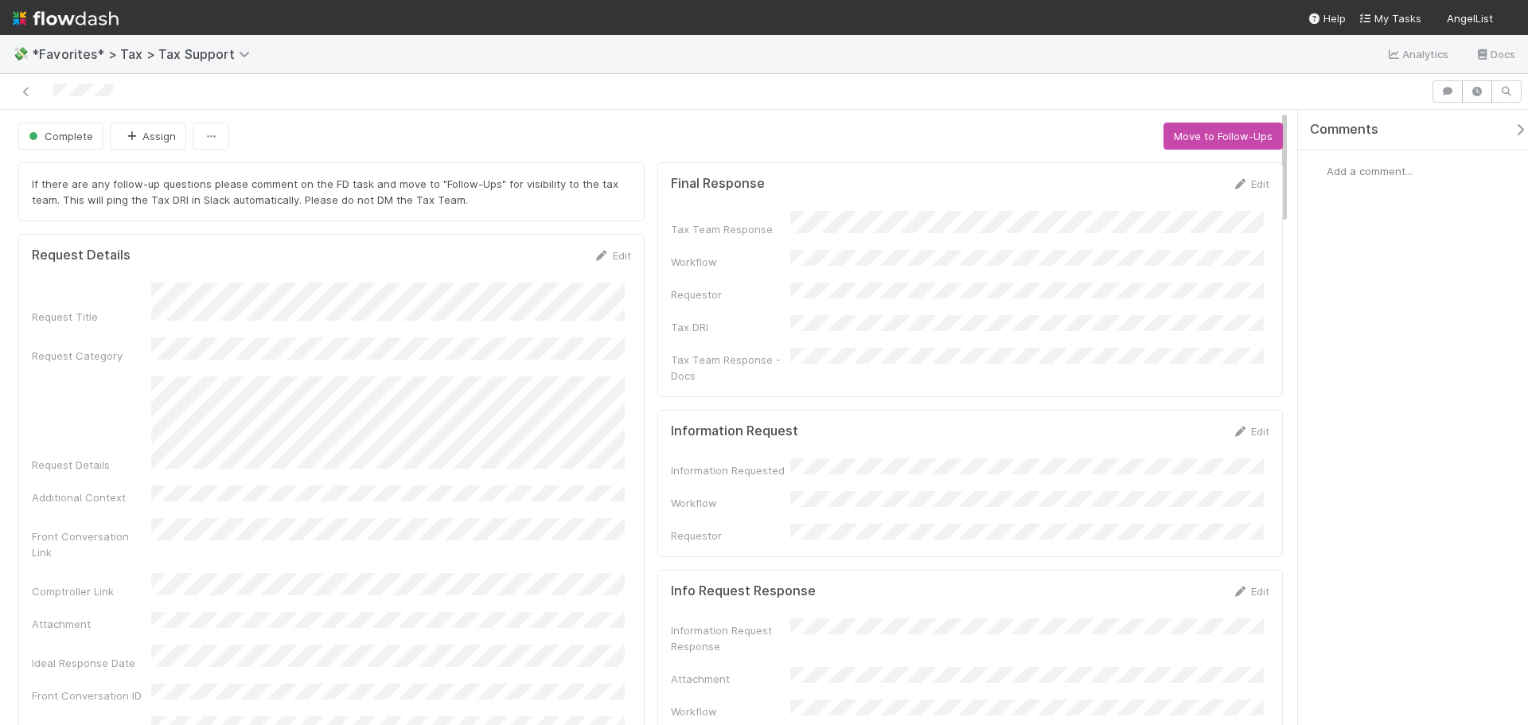
click at [23, 101] on div at bounding box center [715, 91] width 1418 height 22
click at [25, 99] on link at bounding box center [26, 92] width 16 height 16
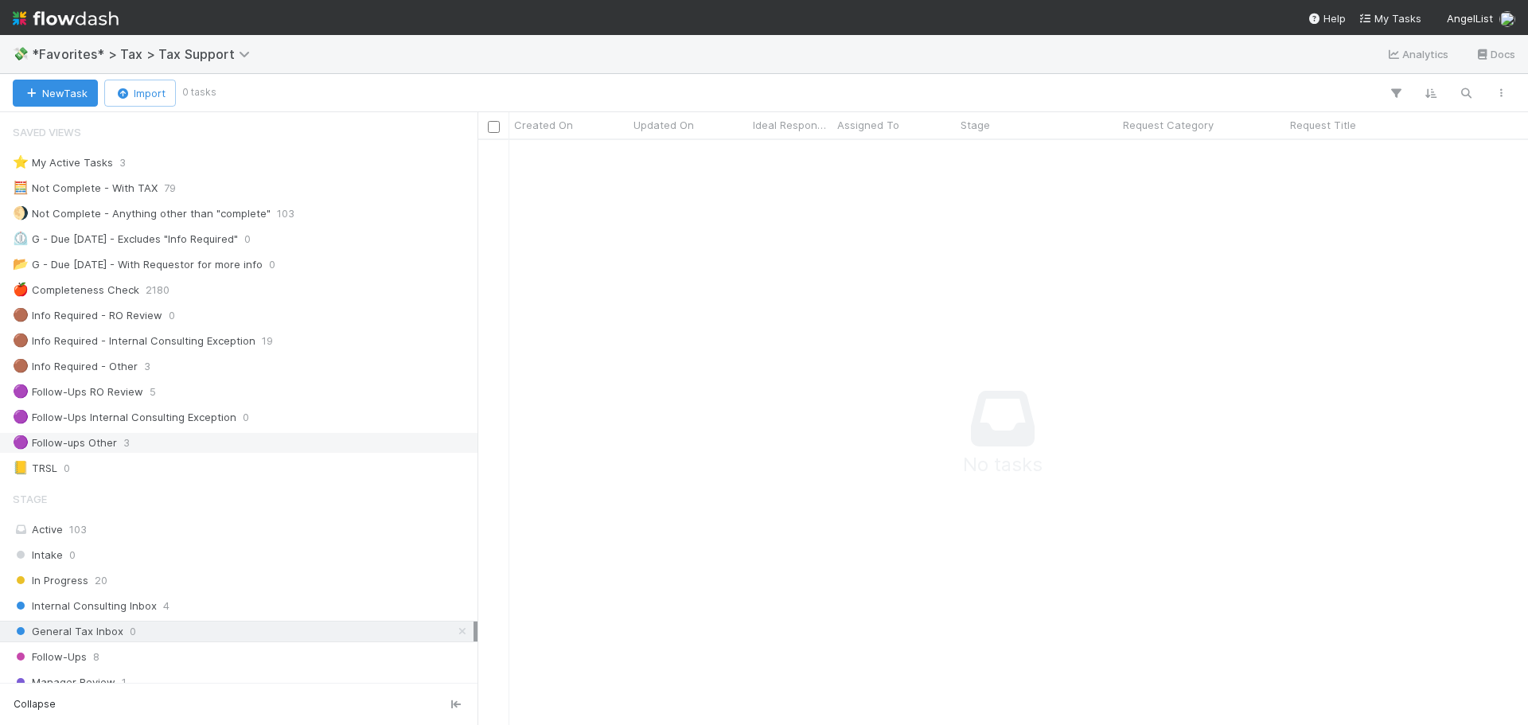
scroll to position [159, 0]
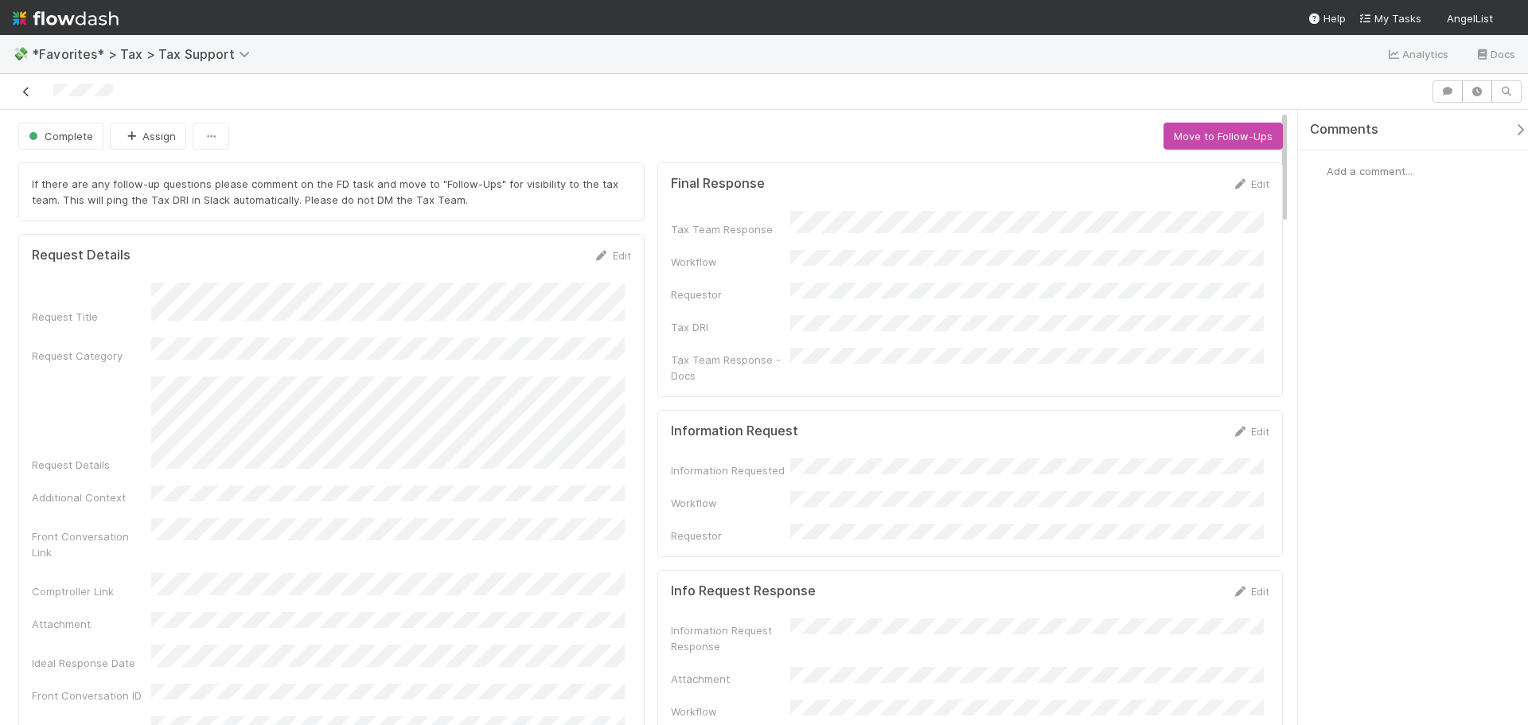
click at [20, 92] on icon at bounding box center [26, 92] width 16 height 10
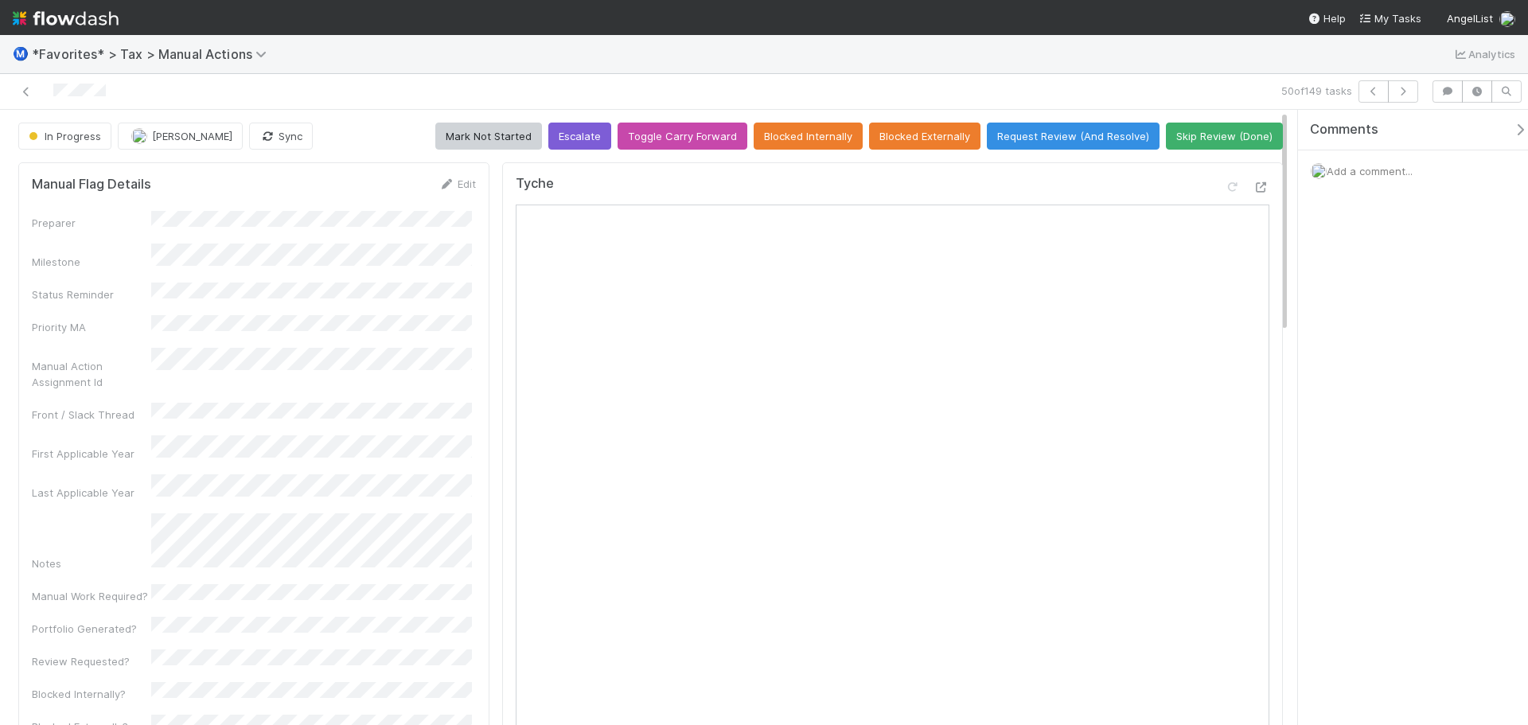
click at [1342, 187] on div "Add a comment..." at bounding box center [1419, 170] width 242 height 41
click at [1348, 177] on span "Add a comment..." at bounding box center [1370, 171] width 86 height 13
click at [1381, 298] on span "[PERSON_NAME]" at bounding box center [1405, 299] width 80 height 13
click at [1366, 451] on button "Add Comment" at bounding box center [1369, 438] width 92 height 27
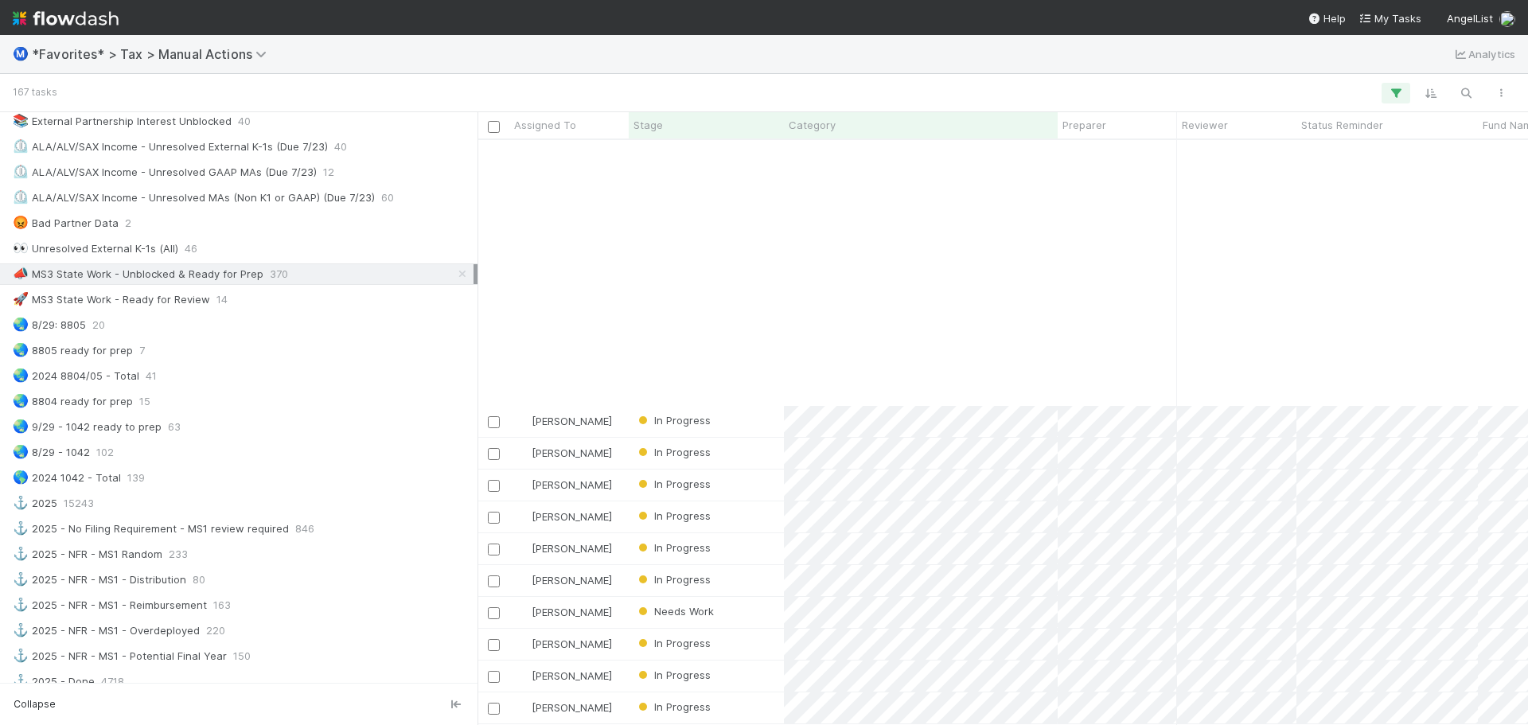
scroll to position [2472, 0]
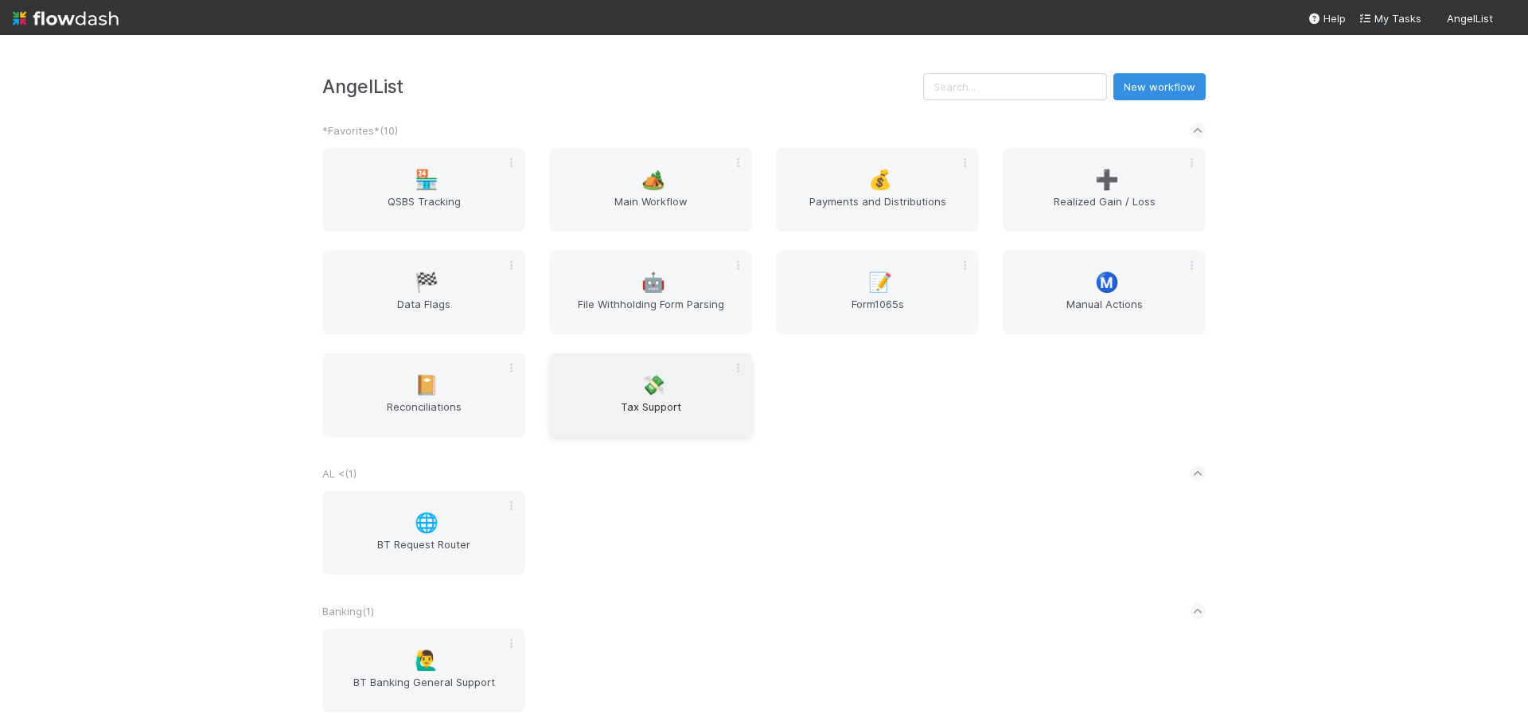
click at [644, 384] on span "💸" at bounding box center [653, 385] width 24 height 21
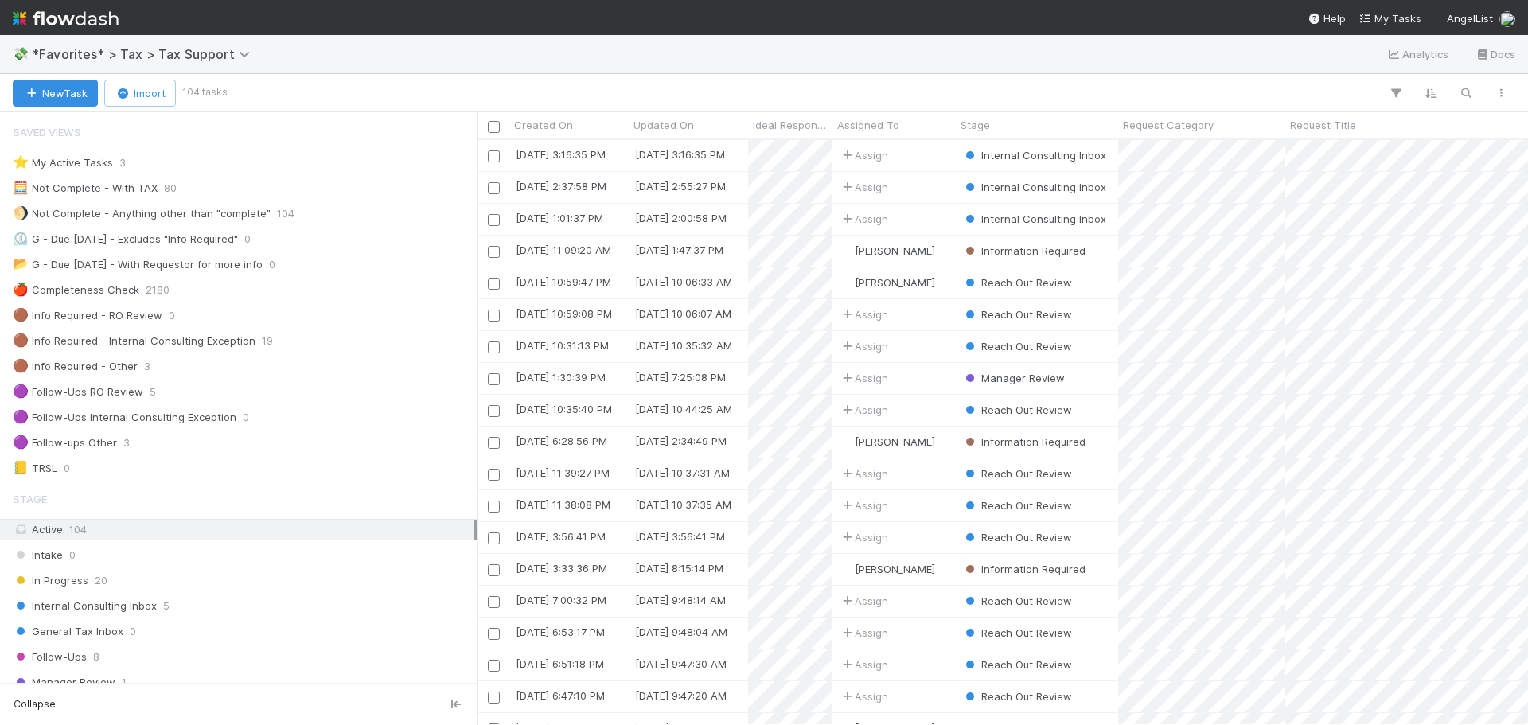
scroll to position [573, 1038]
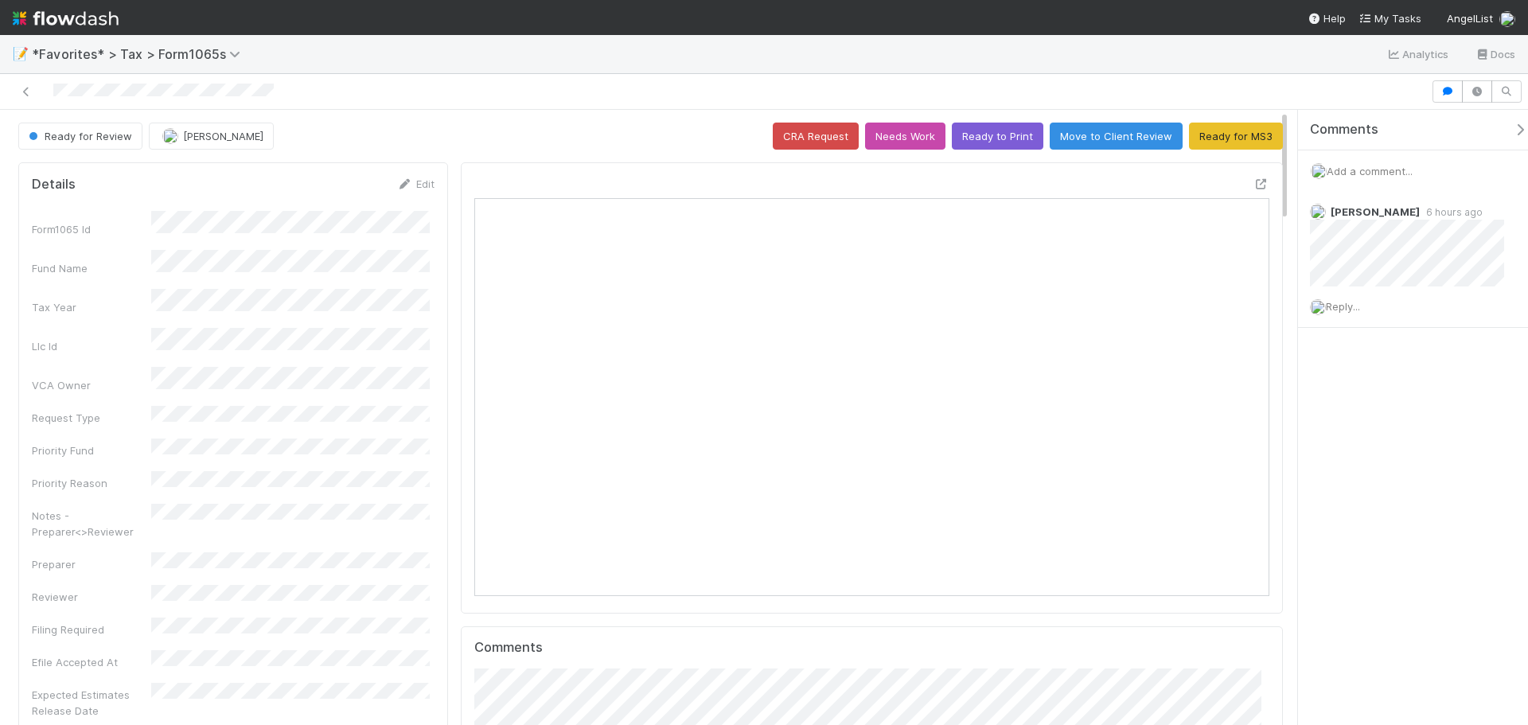
scroll to position [311, 775]
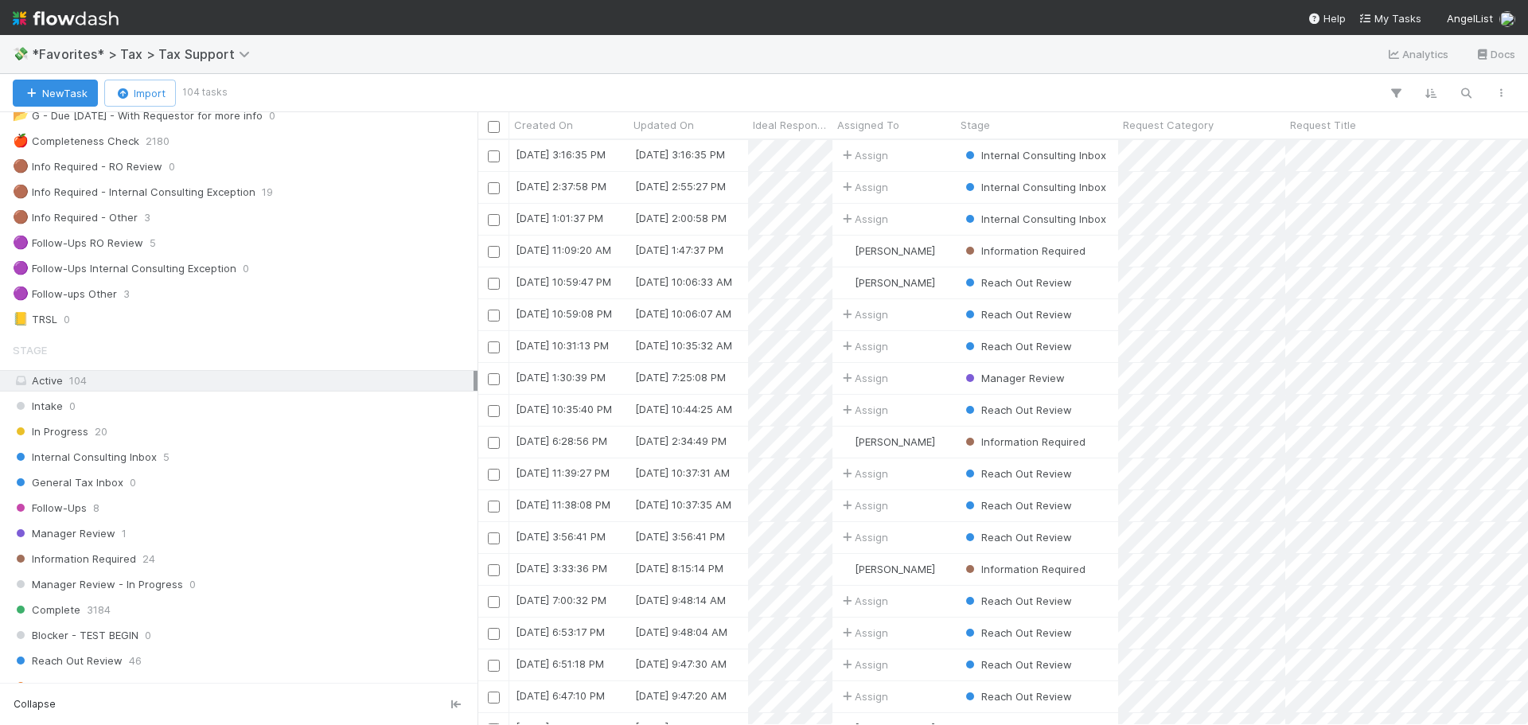
scroll to position [159, 0]
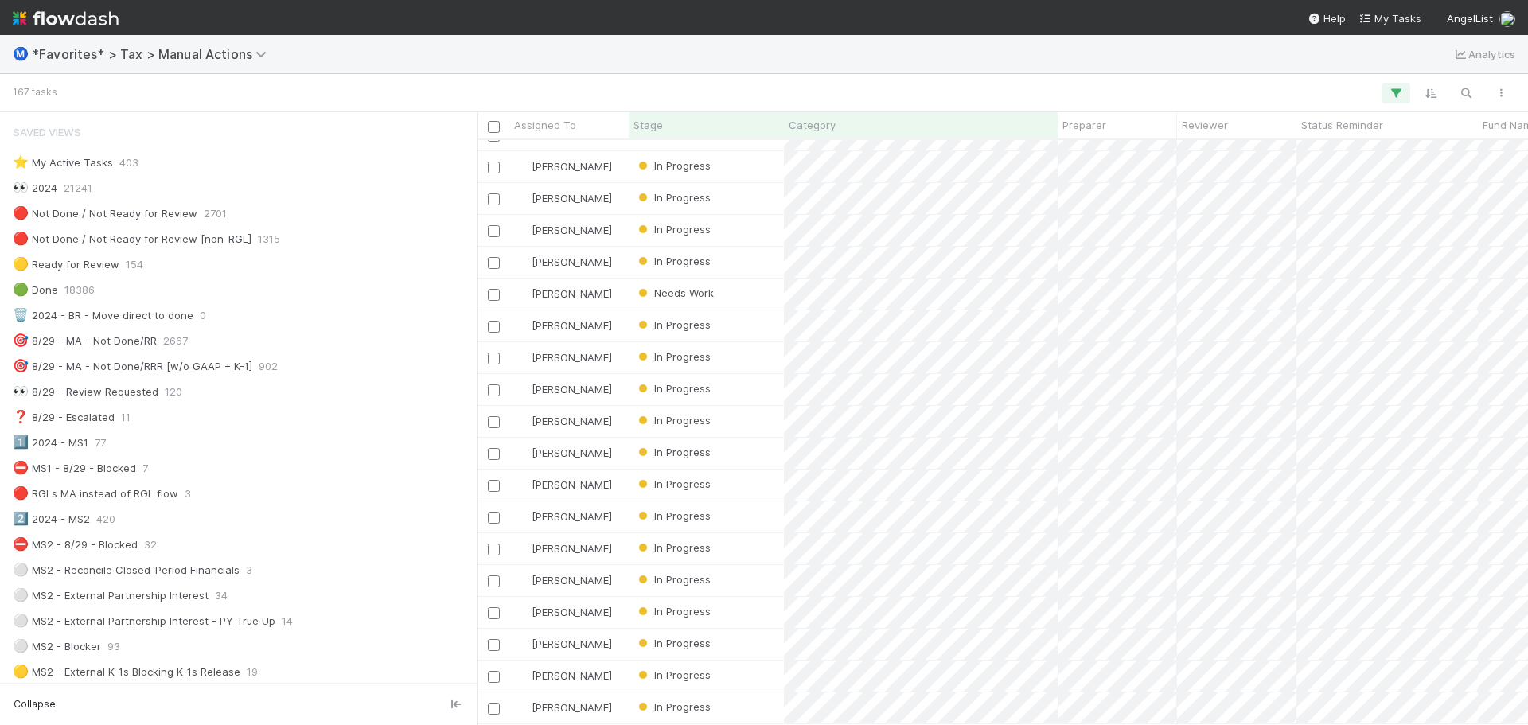
scroll to position [1034, 0]
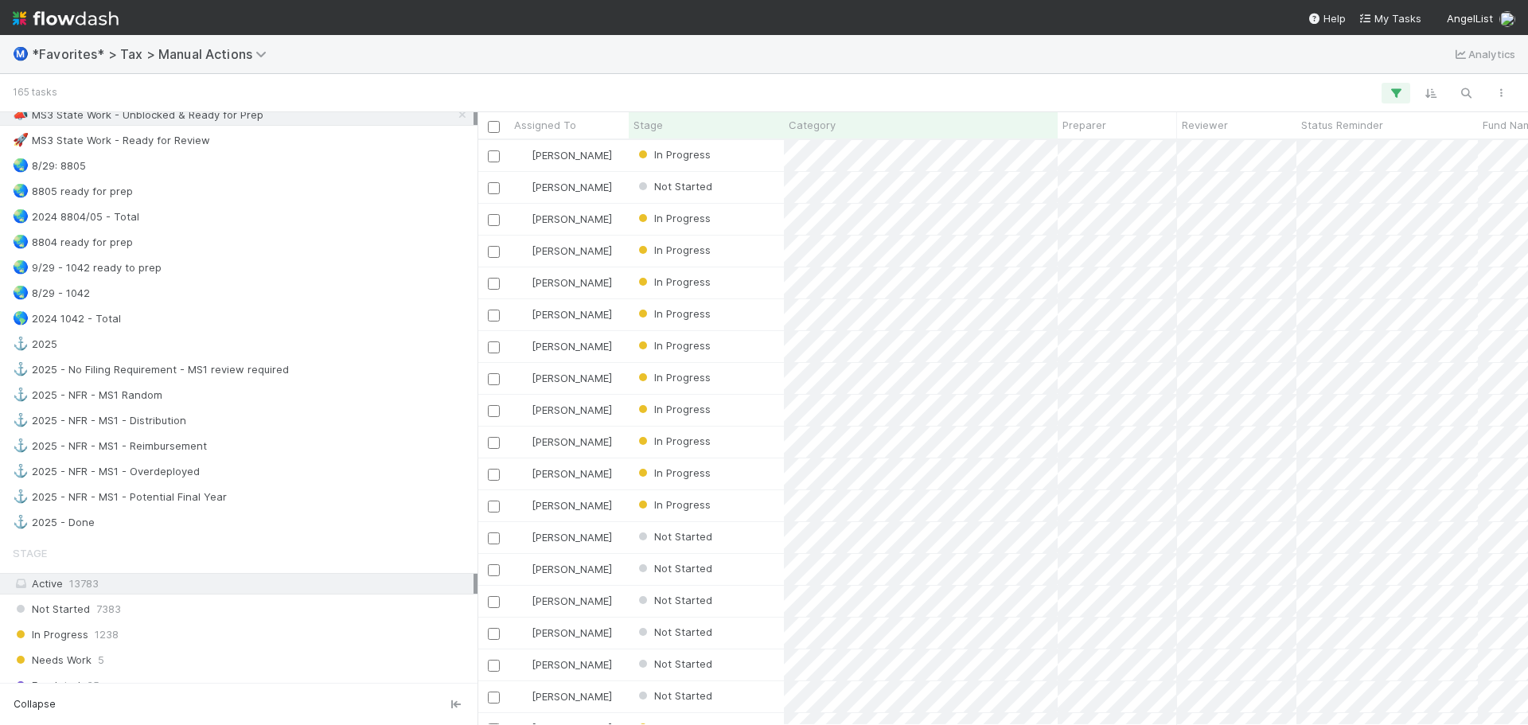
scroll to position [955, 0]
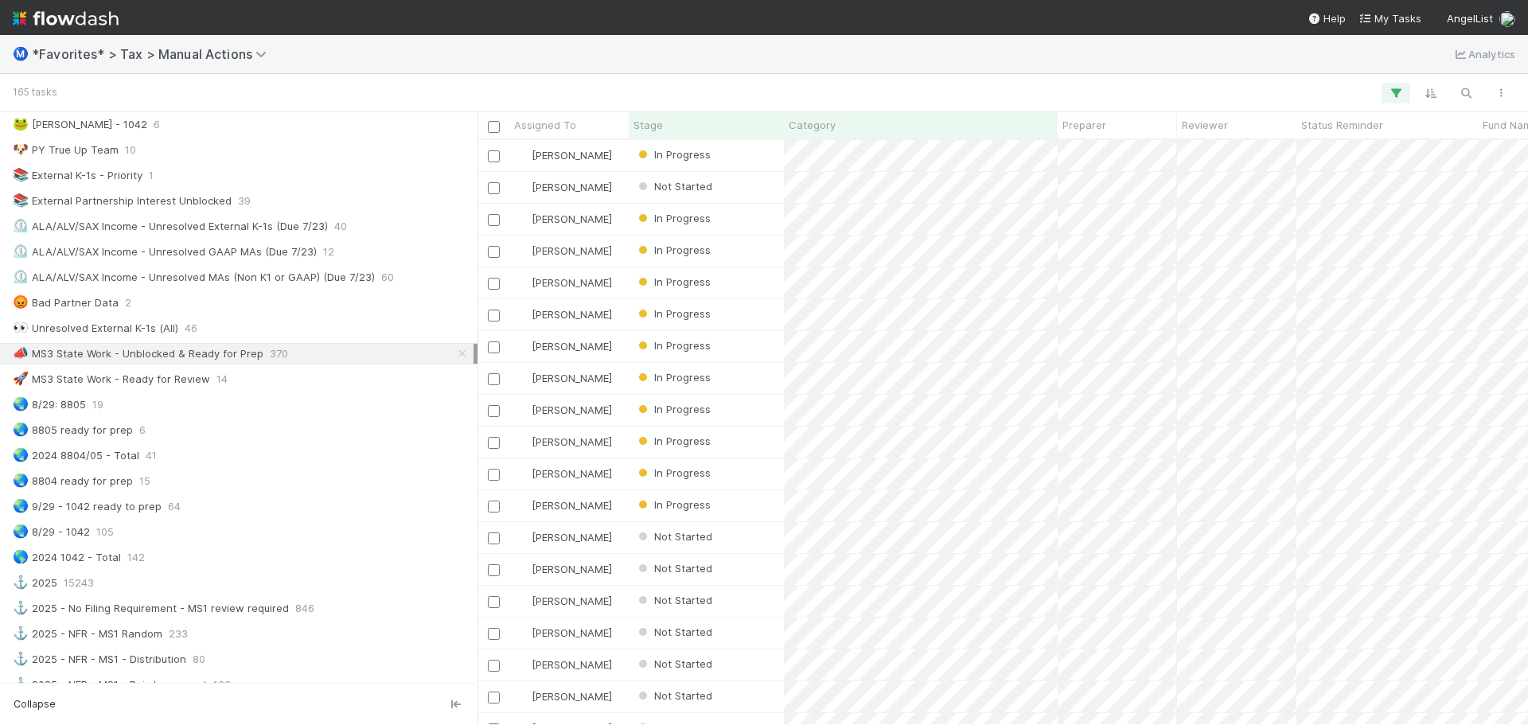
click at [291, 363] on div "📣 MS3 State Work - Unblocked & Ready for Prep 370" at bounding box center [243, 354] width 461 height 20
click at [1252, 130] on span "Fund Name" at bounding box center [1256, 125] width 56 height 16
click at [1283, 154] on div "Sort A → Z" at bounding box center [1319, 155] width 181 height 24
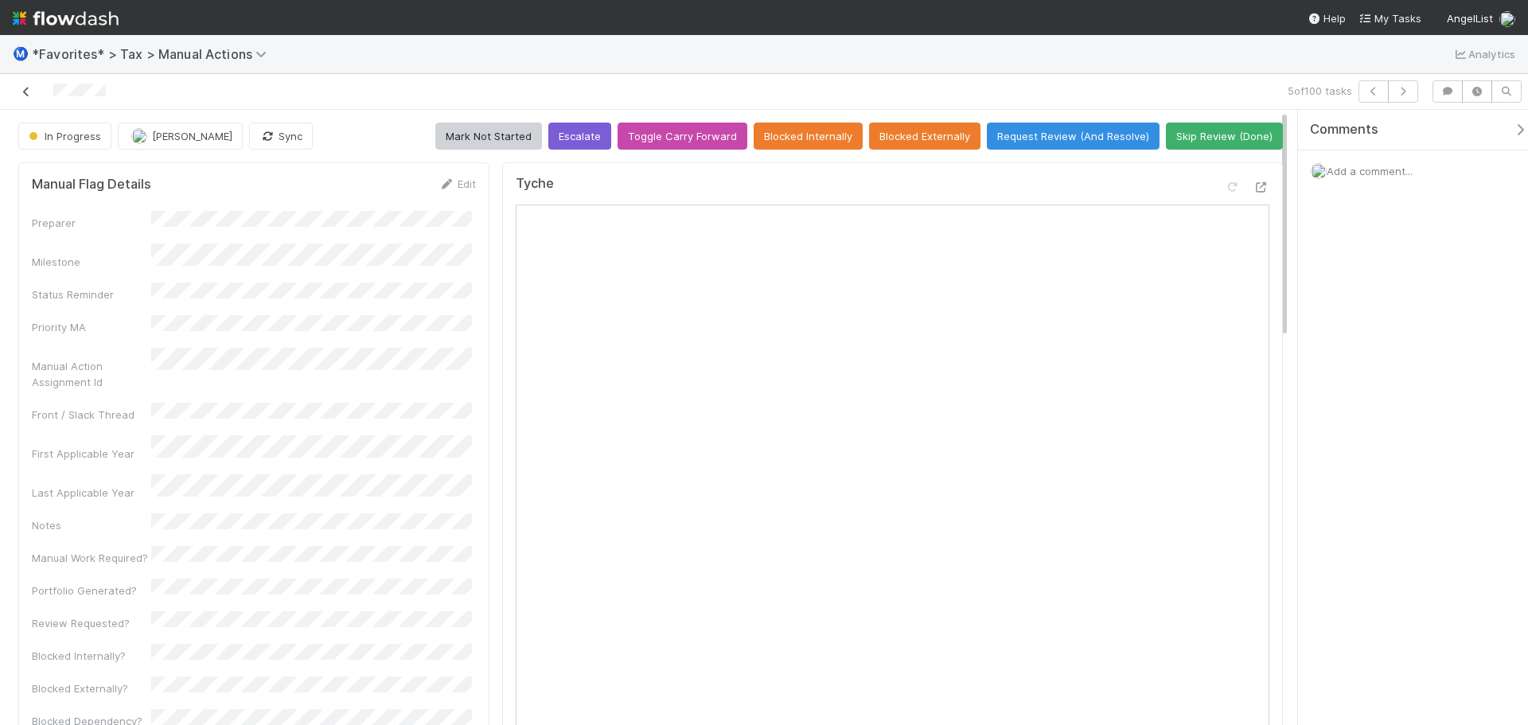
click at [21, 97] on link at bounding box center [26, 92] width 16 height 16
click at [1254, 189] on icon at bounding box center [1261, 187] width 16 height 10
click at [22, 88] on icon at bounding box center [26, 92] width 16 height 10
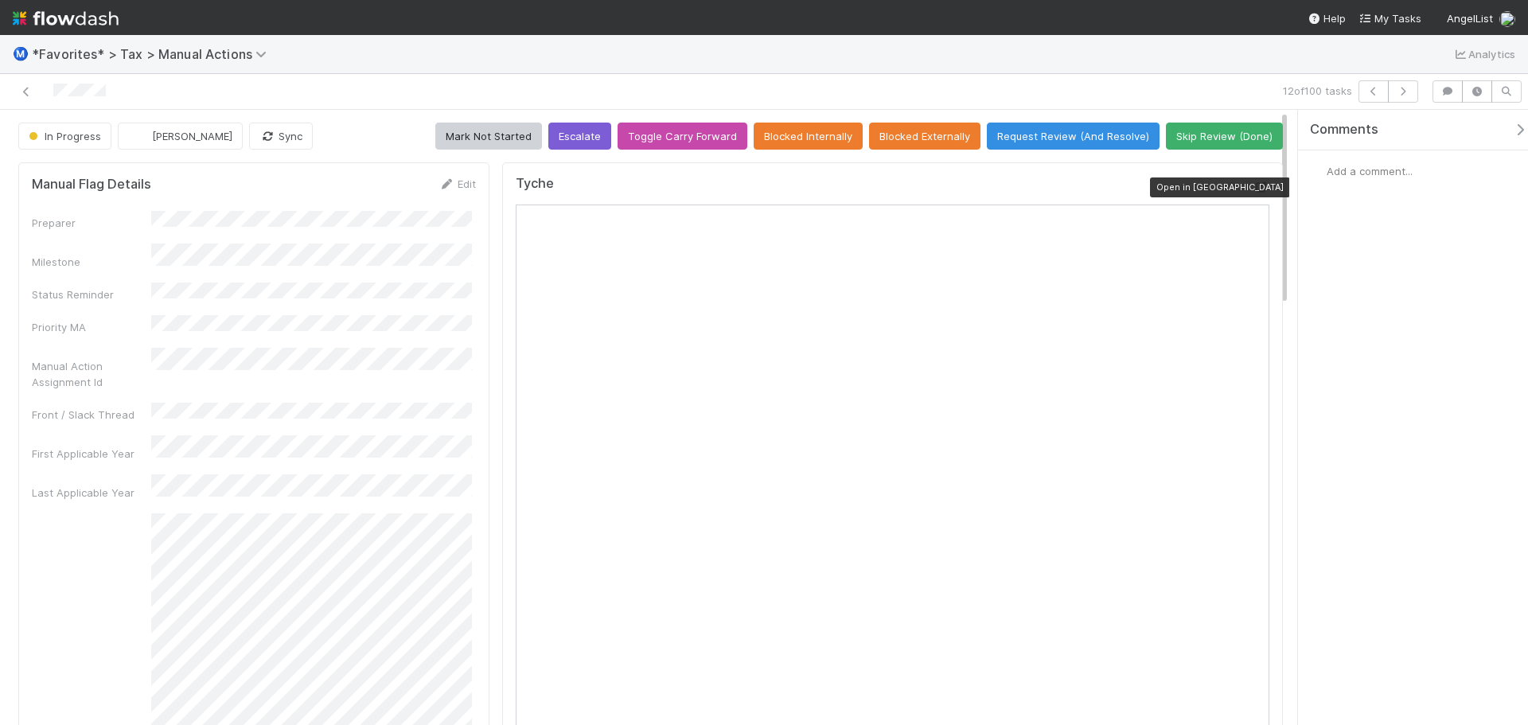
click at [1255, 188] on icon at bounding box center [1261, 187] width 16 height 10
click at [31, 93] on icon at bounding box center [26, 92] width 16 height 10
click at [1253, 185] on icon at bounding box center [1261, 187] width 16 height 10
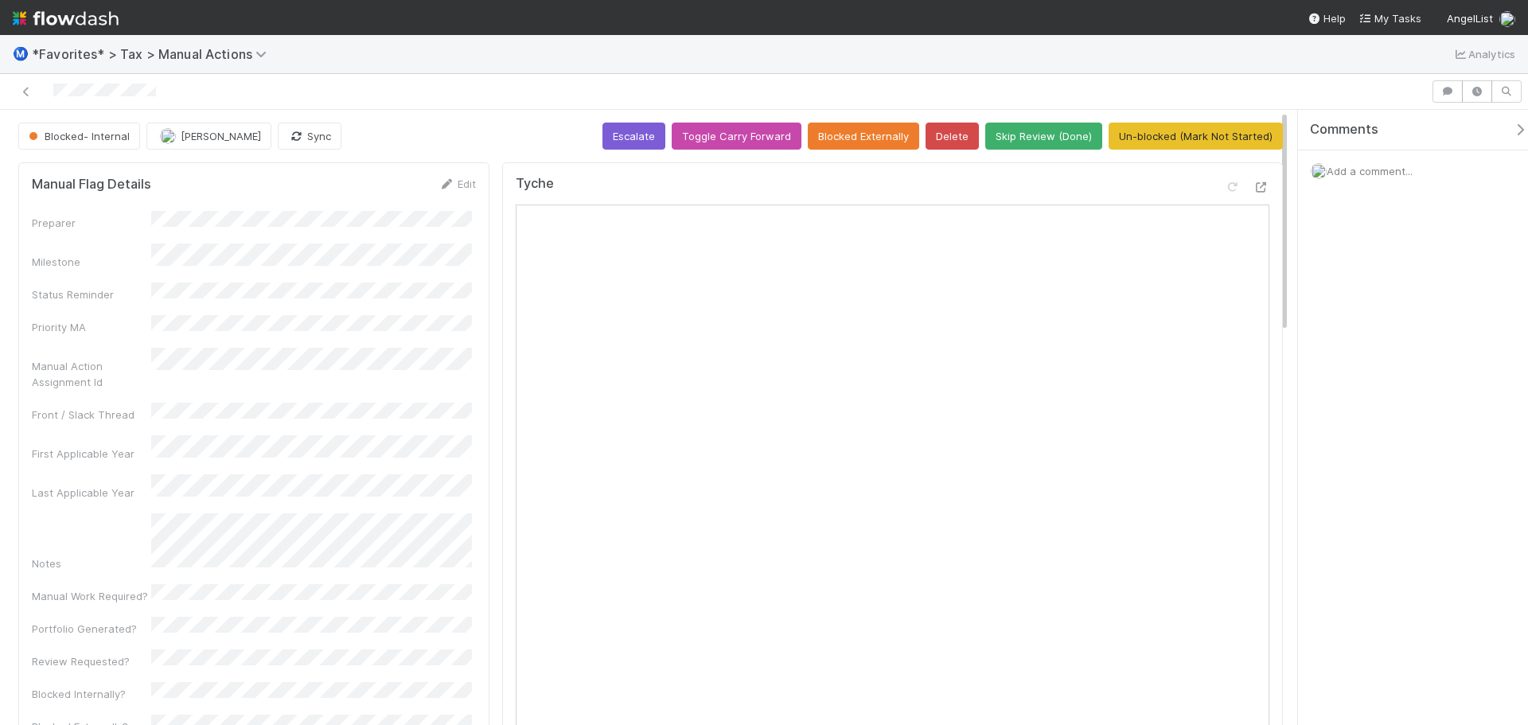
click at [1385, 177] on div "Add a comment..." at bounding box center [1419, 170] width 242 height 41
click at [1387, 166] on span "Add a comment..." at bounding box center [1370, 171] width 86 height 13
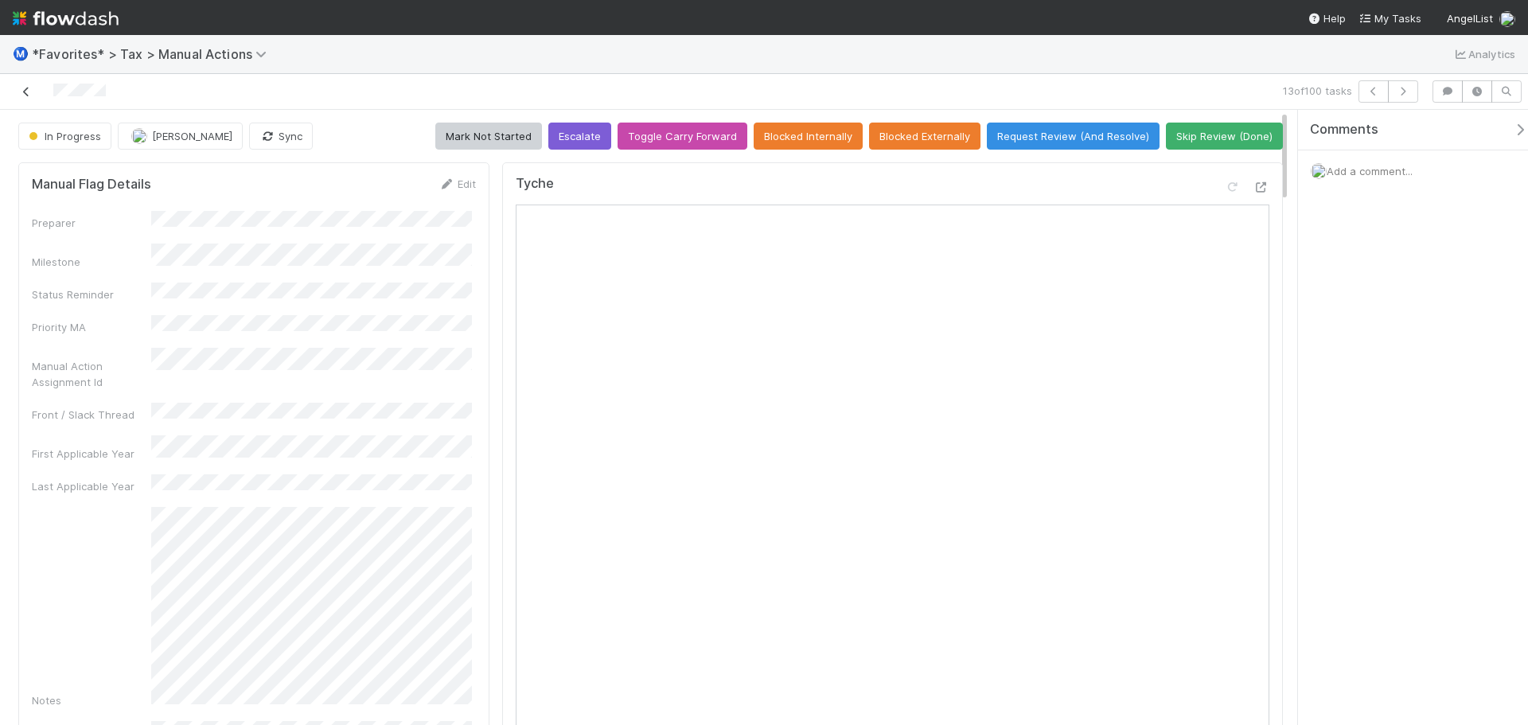
click at [32, 97] on link at bounding box center [26, 92] width 16 height 16
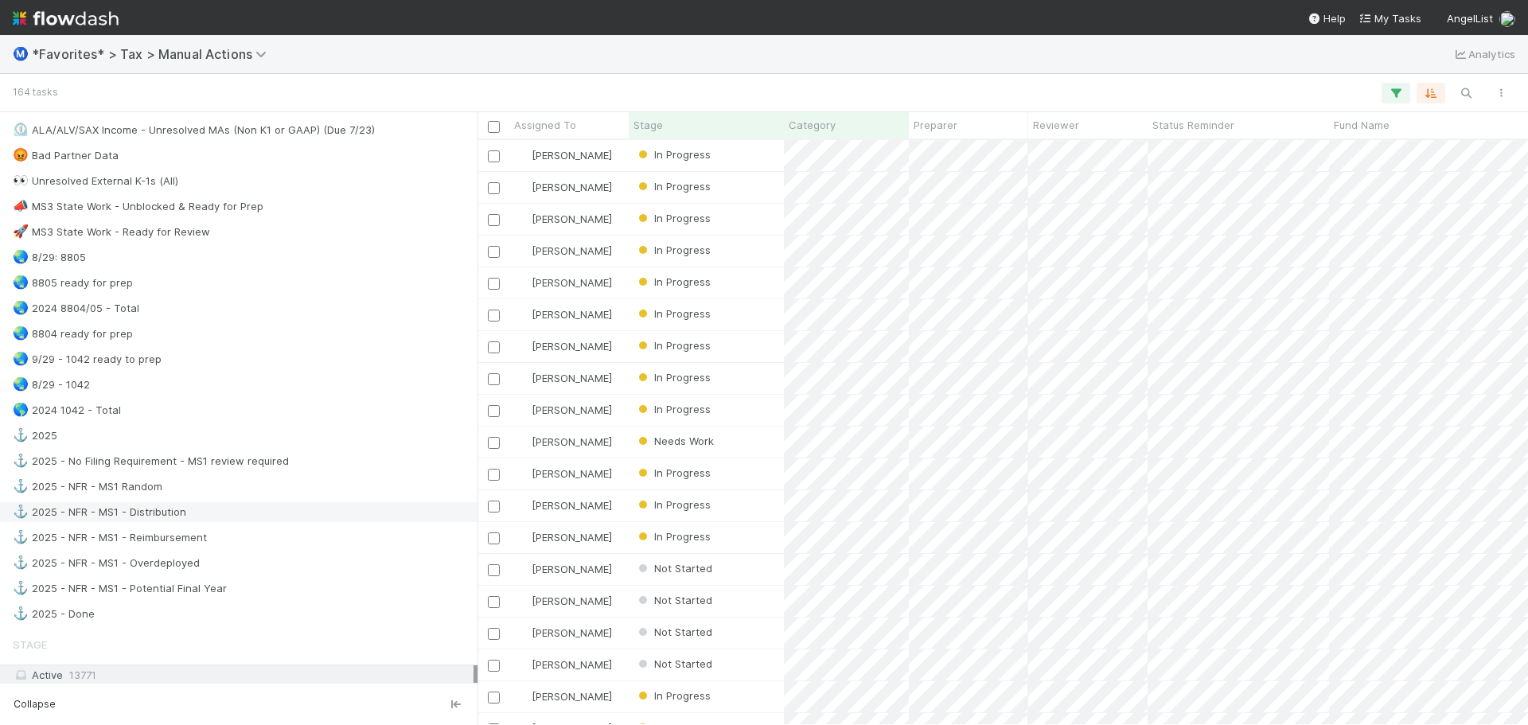
scroll to position [1034, 0]
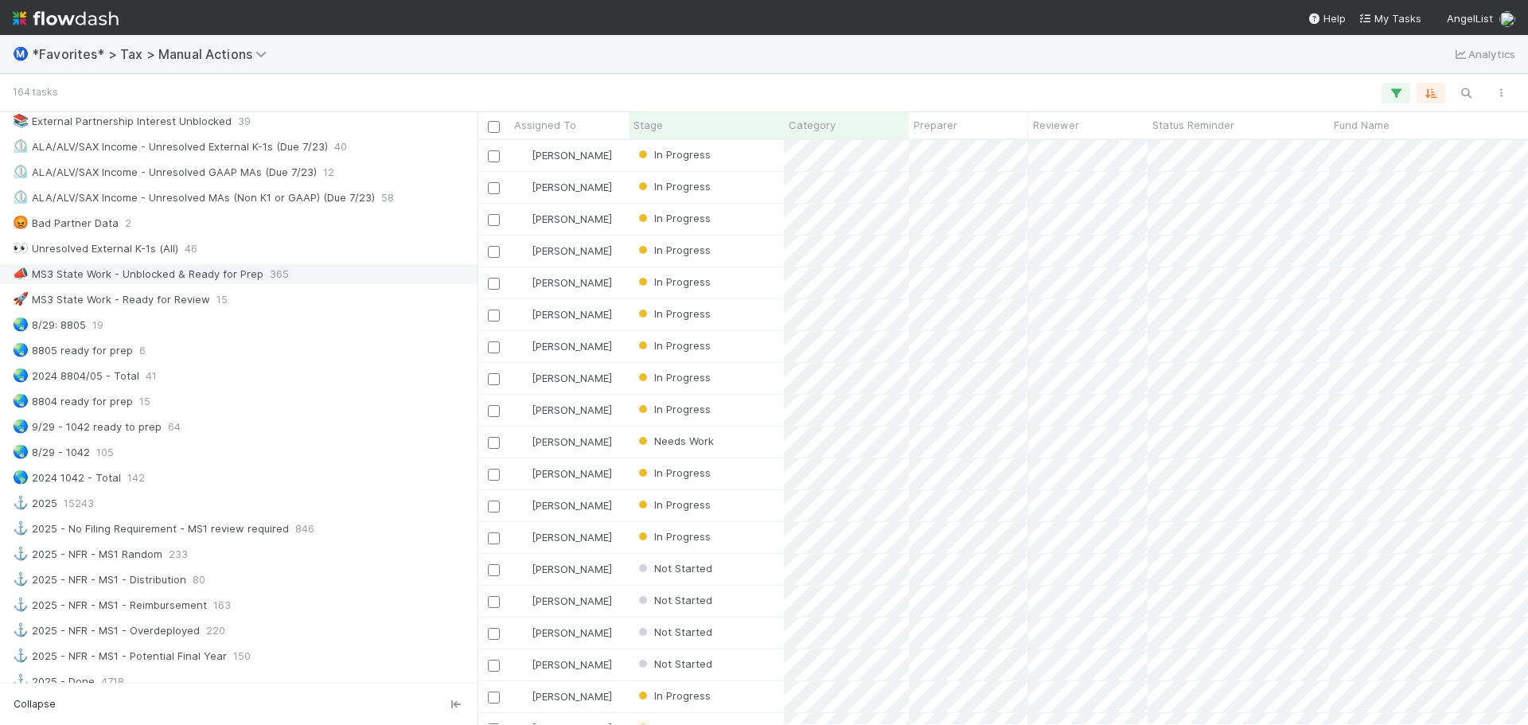
click at [219, 275] on div "📣 MS3 State Work - Unblocked & Ready for Prep" at bounding box center [138, 274] width 251 height 20
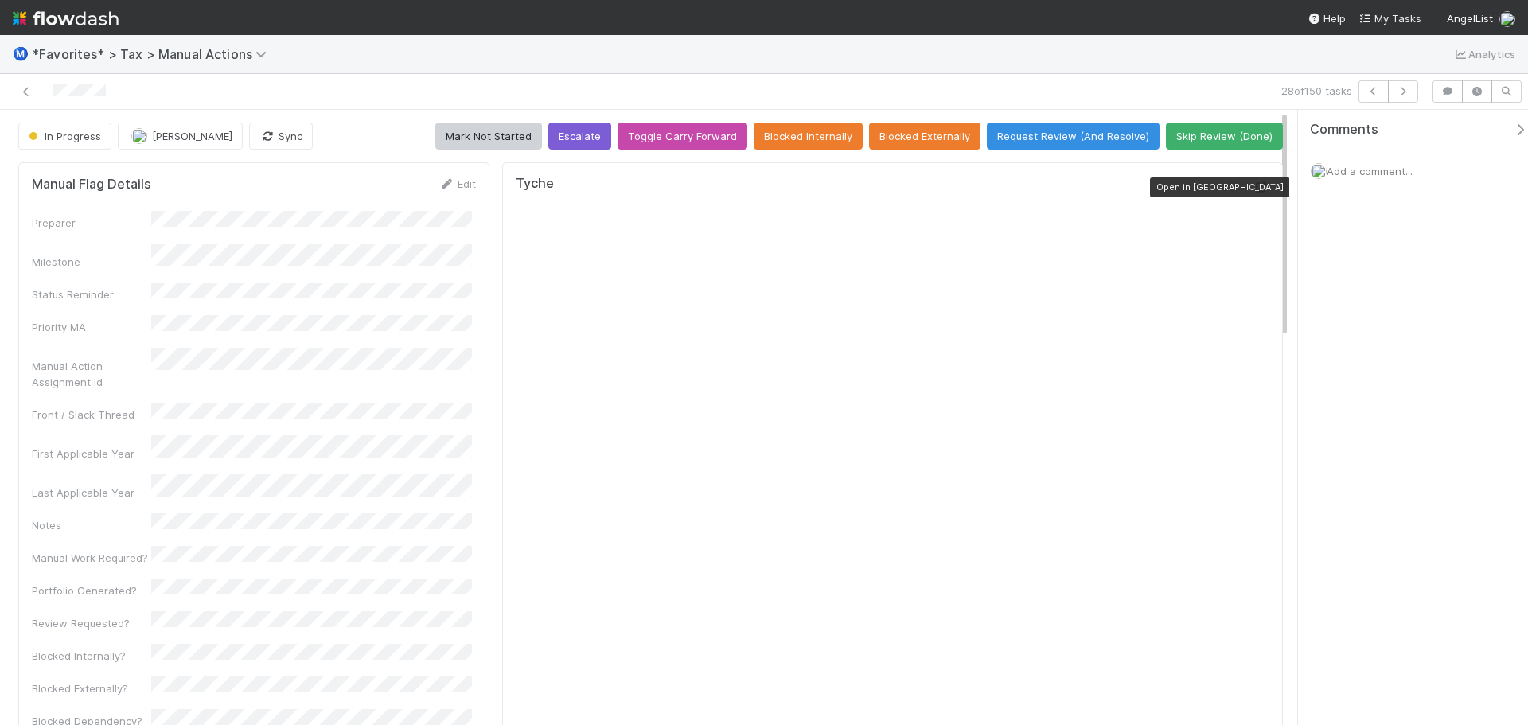
click at [1253, 187] on icon at bounding box center [1261, 187] width 16 height 10
